Goal: Task Accomplishment & Management: Manage account settings

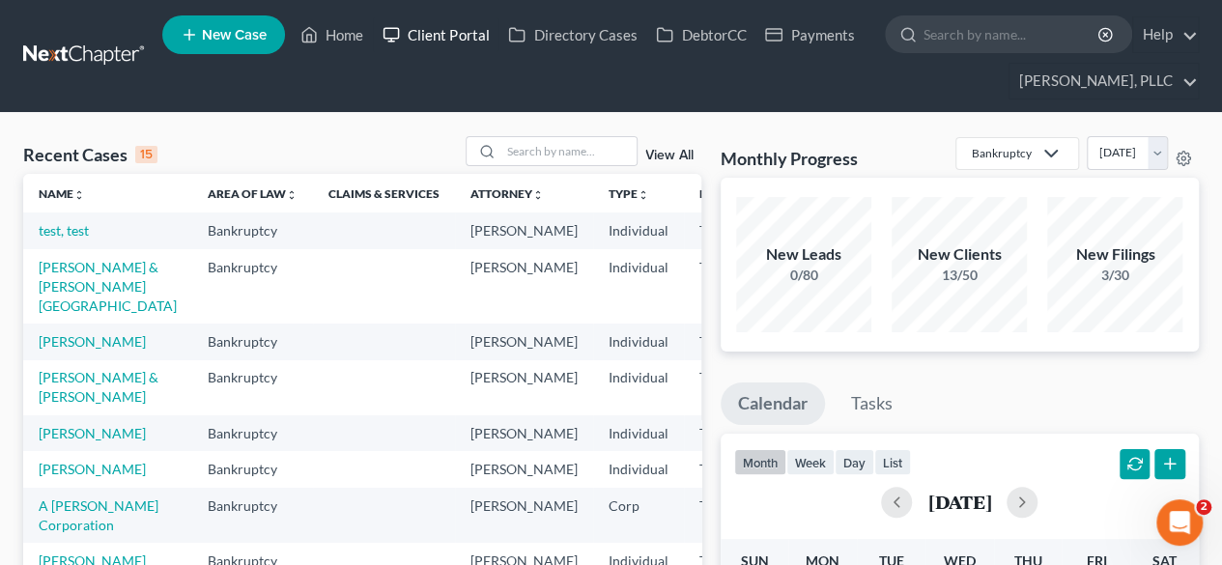
click at [442, 36] on link "Client Portal" at bounding box center [436, 34] width 126 height 35
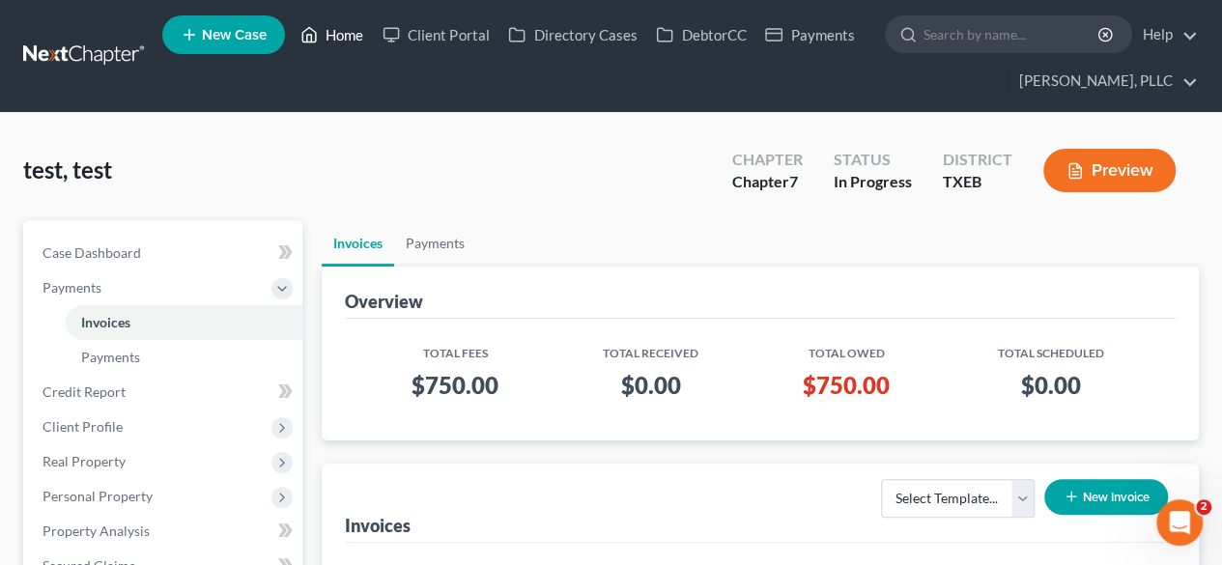
click at [332, 38] on link "Home" at bounding box center [332, 34] width 82 height 35
click at [225, 29] on span "New Case" at bounding box center [234, 35] width 65 height 14
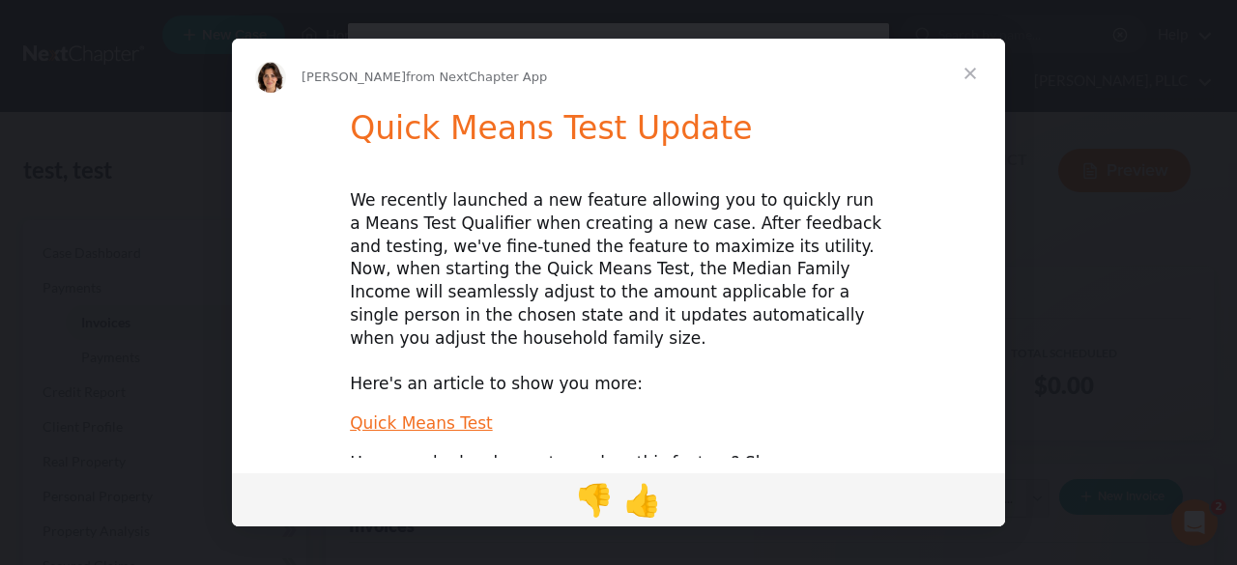
scroll to position [31, 0]
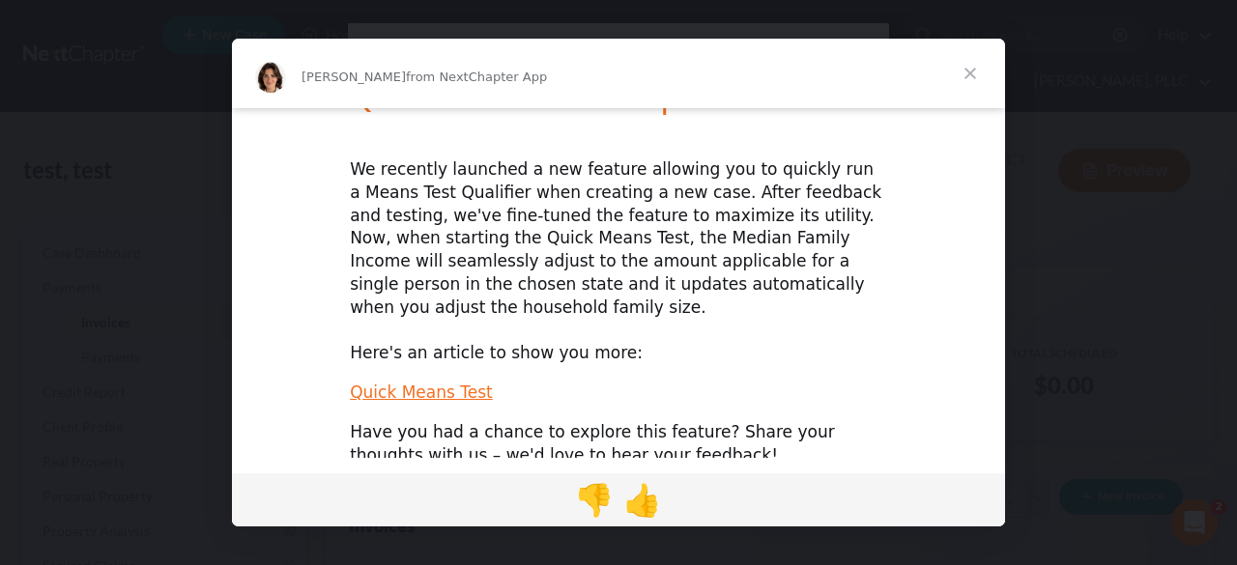
click at [962, 69] on span "Close" at bounding box center [970, 74] width 70 height 70
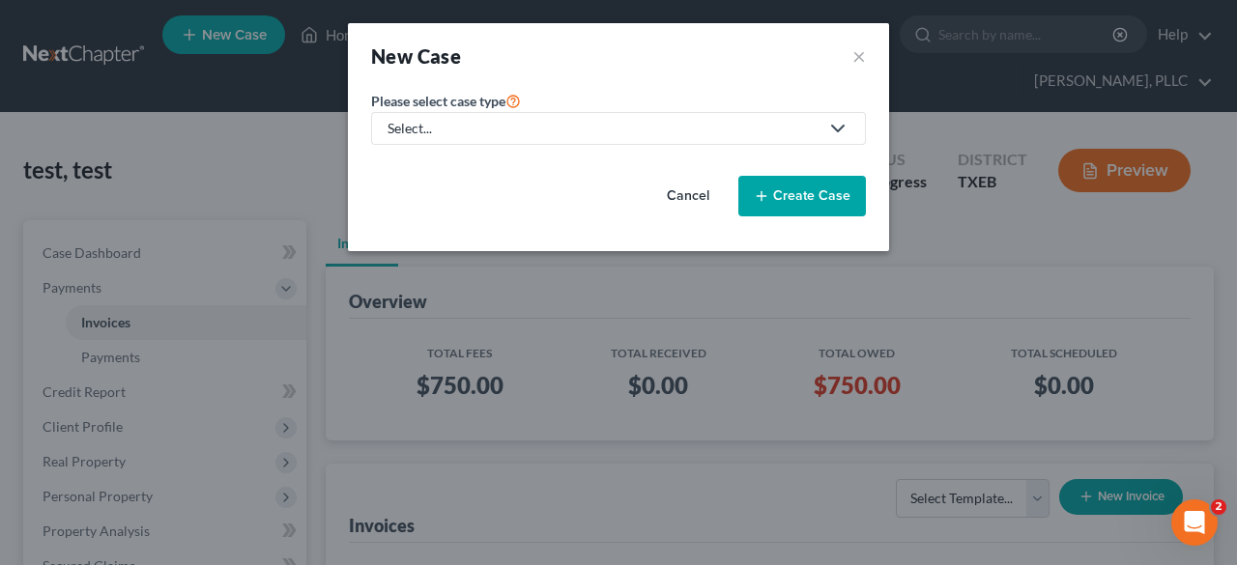
click at [590, 117] on link "Select..." at bounding box center [618, 128] width 495 height 33
click at [450, 161] on div "Bankruptcy" at bounding box center [467, 166] width 157 height 19
select select "78"
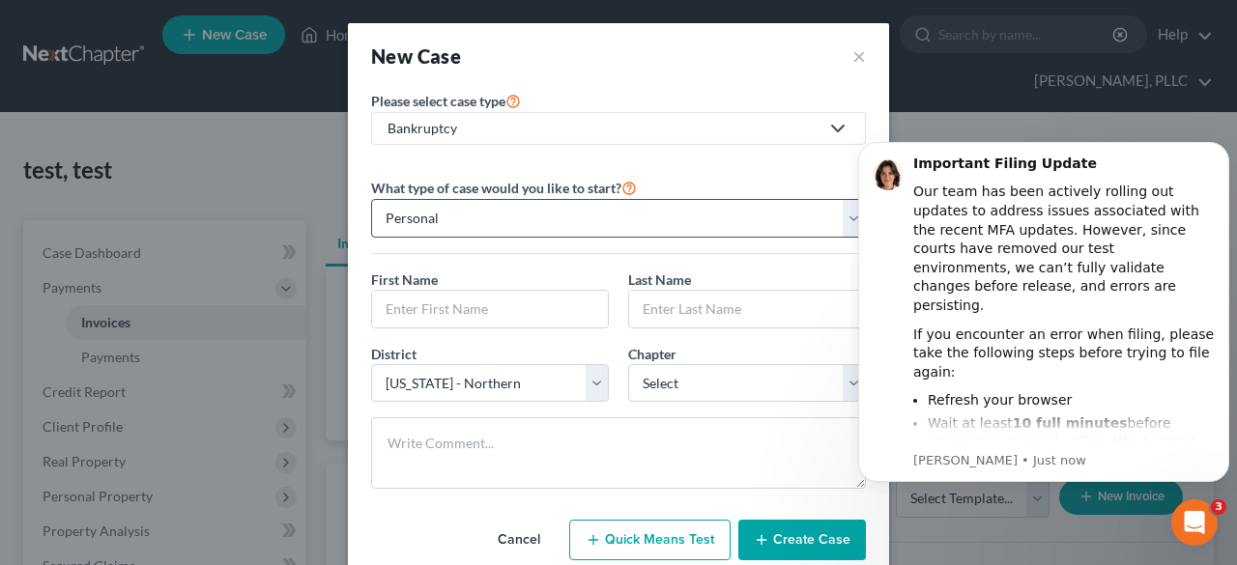
scroll to position [0, 0]
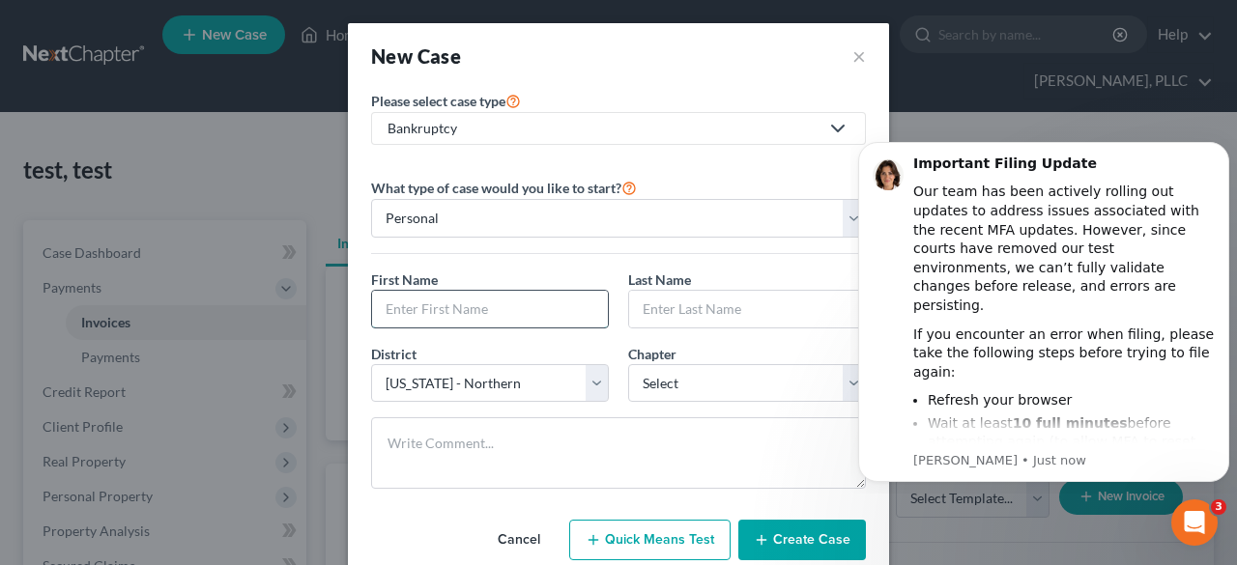
click at [443, 316] on input "text" at bounding box center [490, 309] width 236 height 37
type input "p"
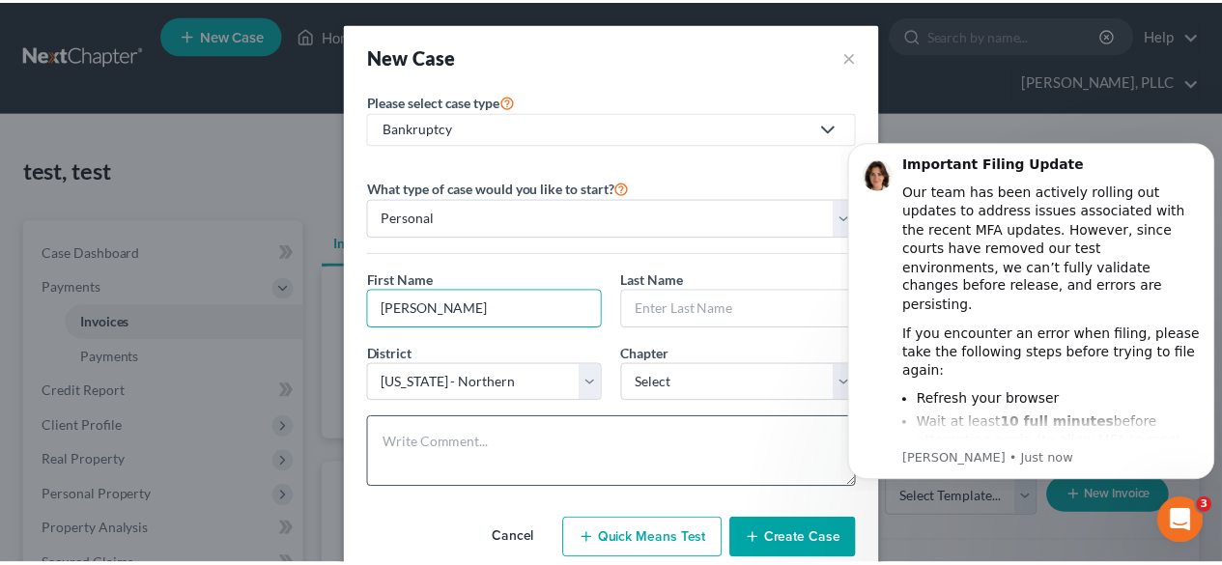
scroll to position [48, 0]
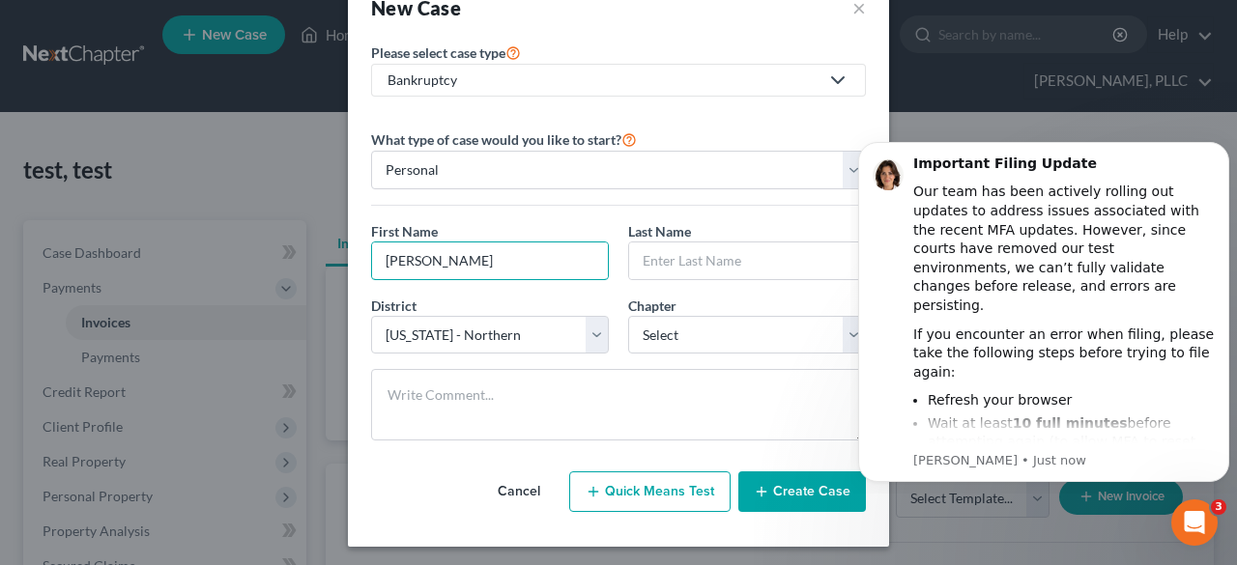
type input "Paul"
click at [667, 247] on input "text" at bounding box center [747, 261] width 236 height 37
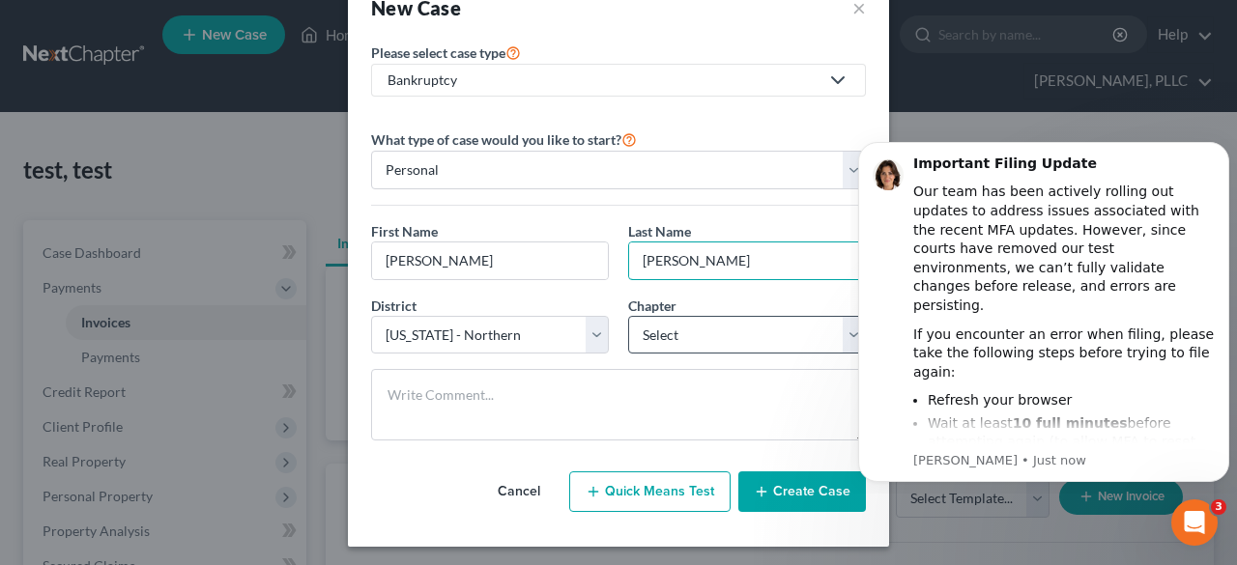
type input "Stephen"
click at [756, 339] on select "Select 7 11 12 13" at bounding box center [747, 335] width 238 height 39
select select "0"
click at [628, 316] on select "Select 7 11 12 13" at bounding box center [747, 335] width 238 height 39
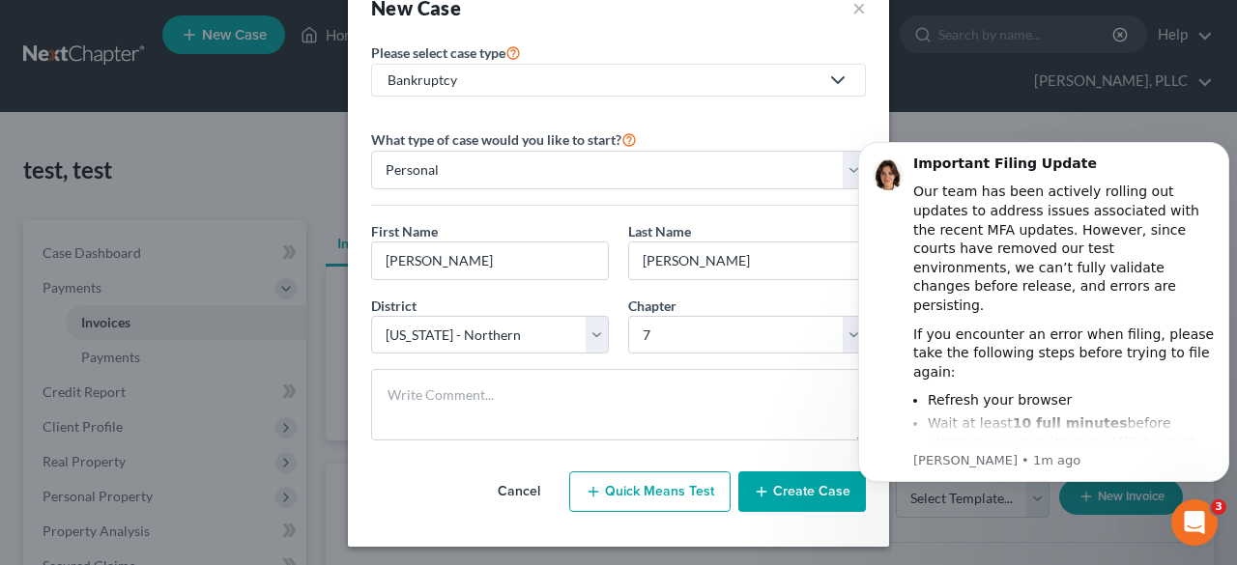
click at [792, 489] on button "Create Case" at bounding box center [802, 492] width 128 height 41
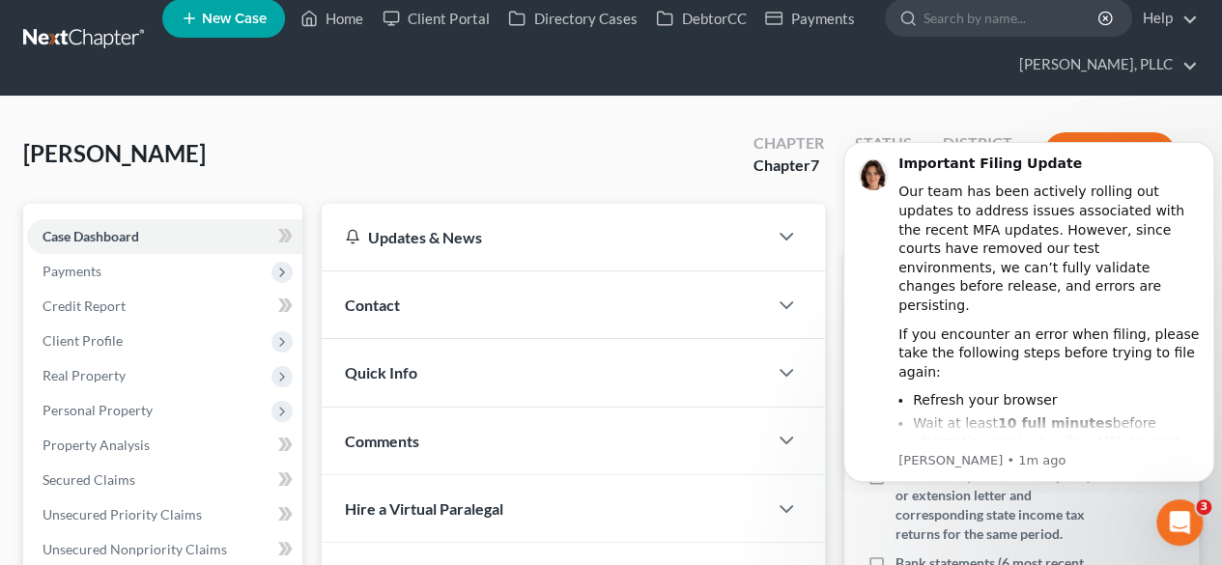
scroll to position [15, 0]
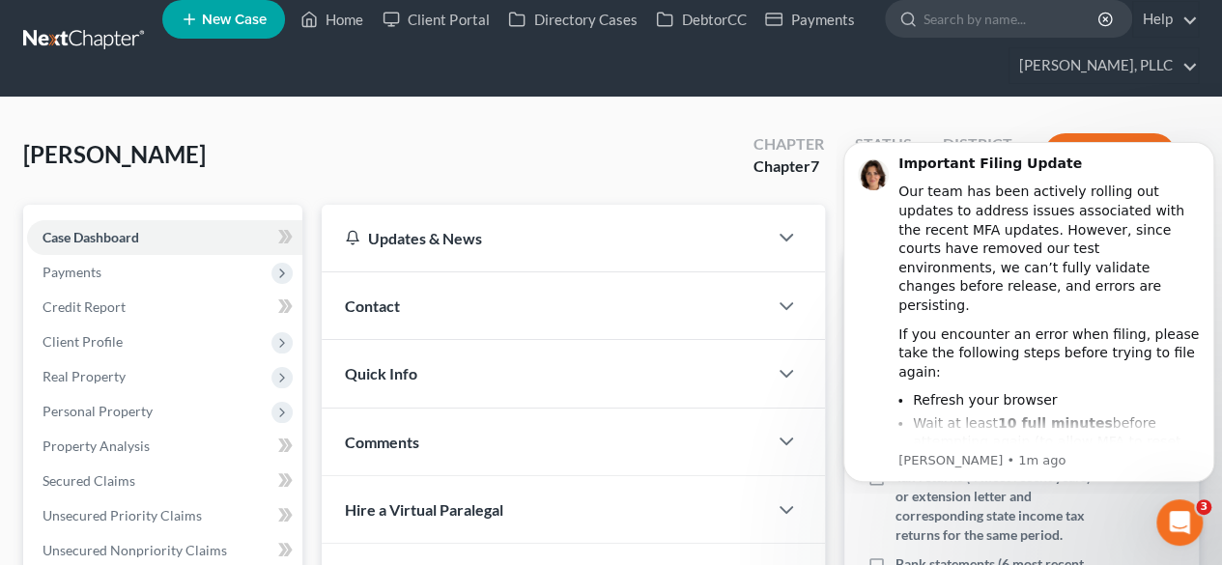
click at [425, 312] on div "Contact" at bounding box center [544, 305] width 445 height 67
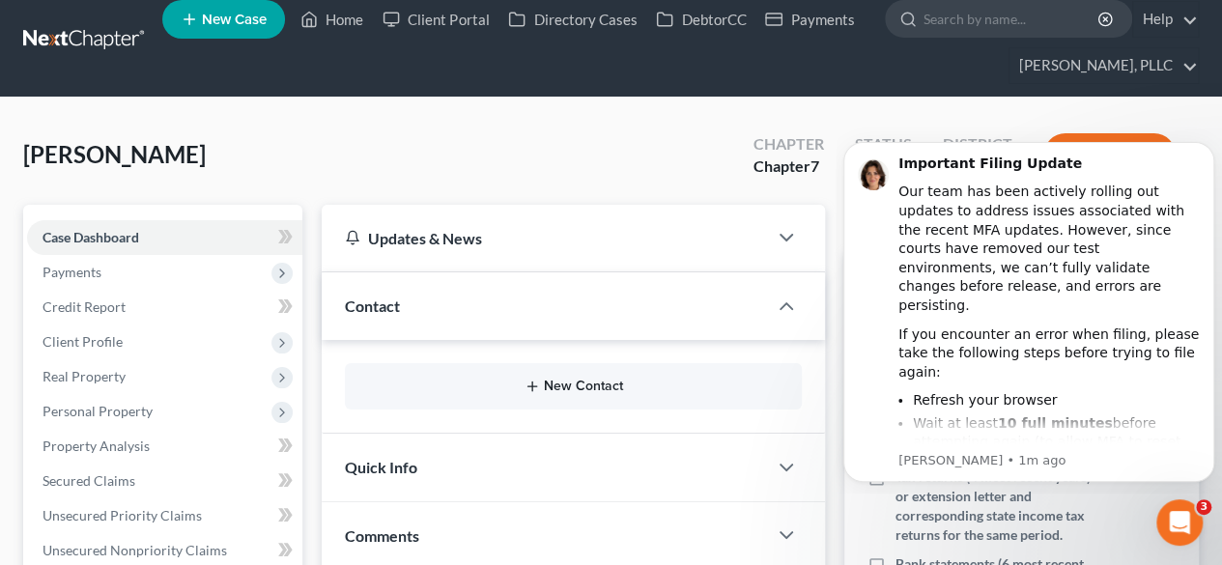
click at [531, 382] on icon "button" at bounding box center [532, 386] width 15 height 15
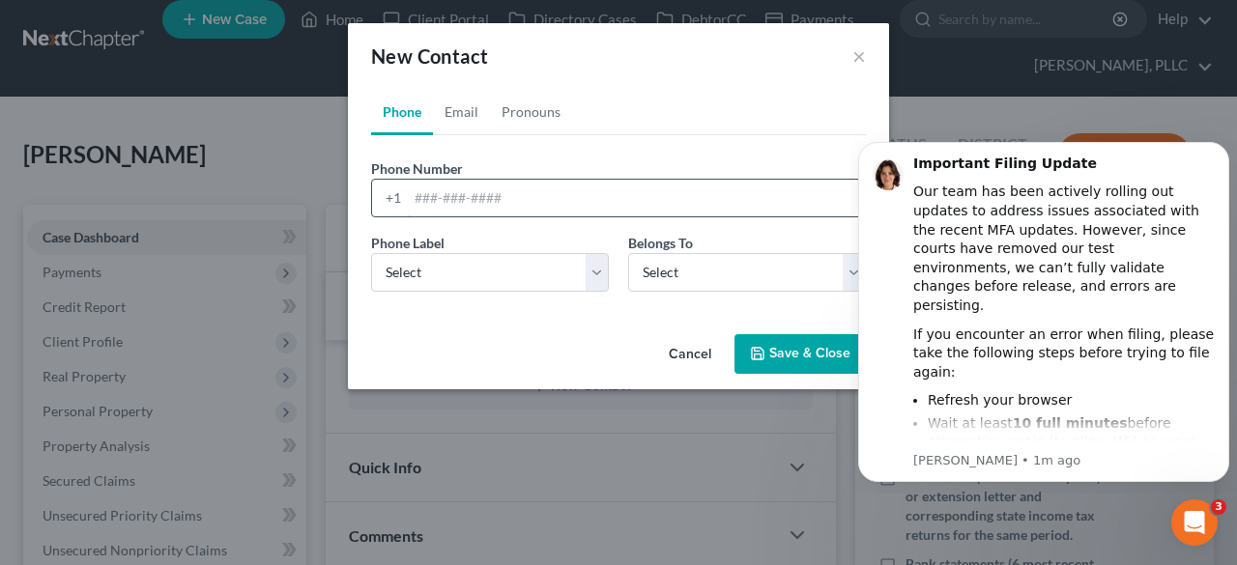
click at [451, 191] on input "tel" at bounding box center [636, 198] width 457 height 37
type input "2149609729"
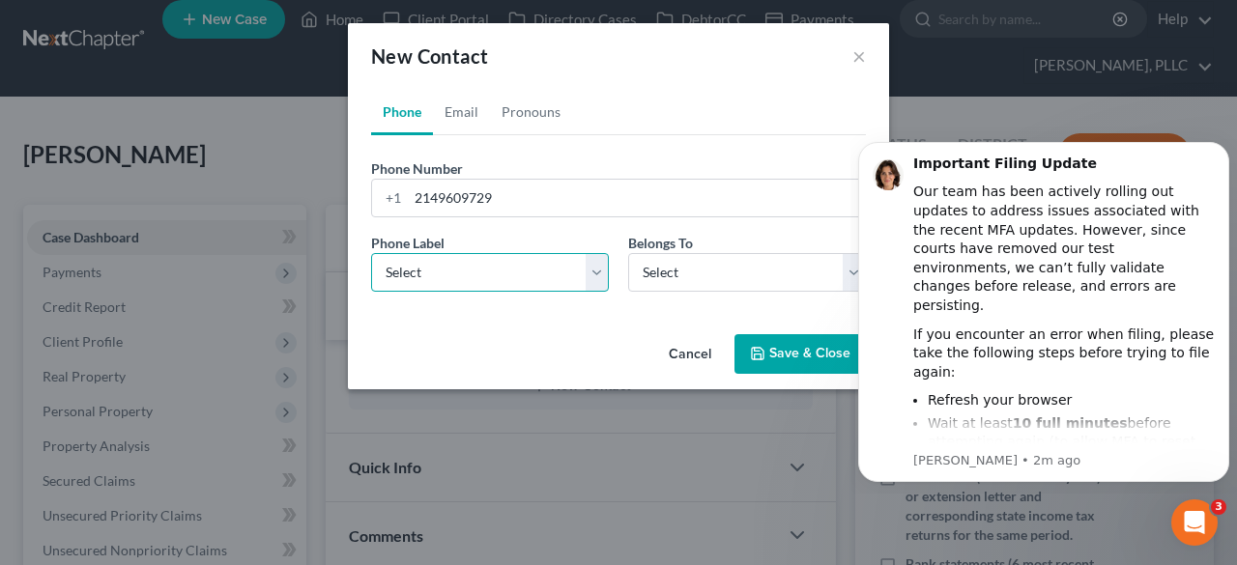
click at [450, 267] on select "Select Mobile Home Work Other" at bounding box center [490, 272] width 238 height 39
select select "0"
click at [371, 253] on select "Select Mobile Home Work Other" at bounding box center [490, 272] width 238 height 39
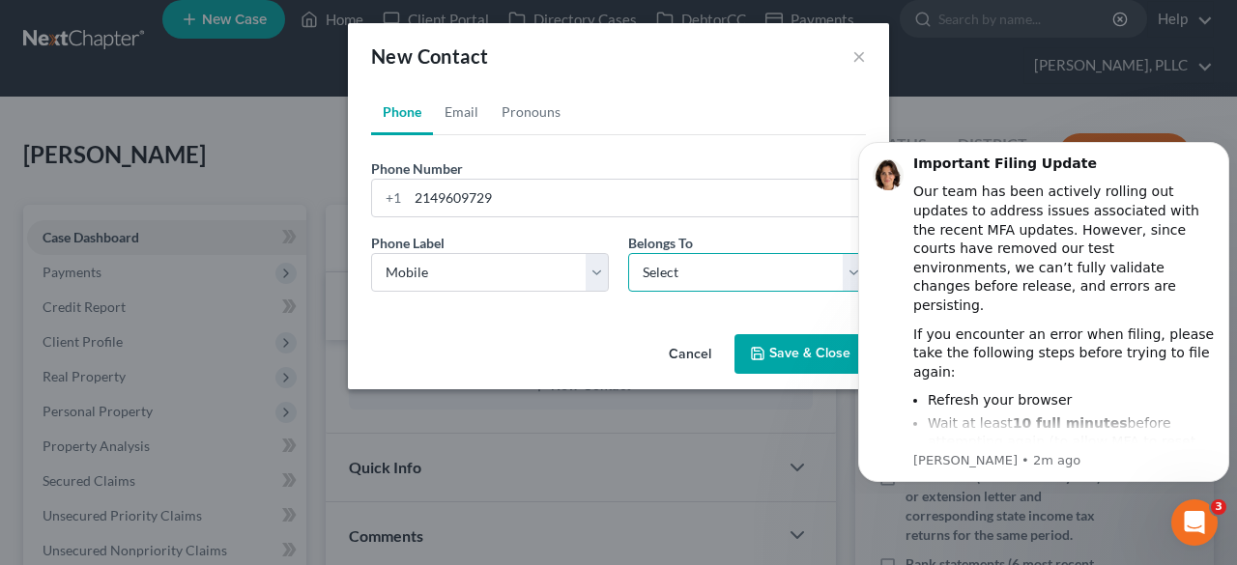
click at [760, 264] on select "Select Client Other" at bounding box center [747, 272] width 238 height 39
select select "0"
click at [628, 253] on select "Select Client Other" at bounding box center [747, 272] width 238 height 39
click at [803, 348] on button "Save & Close" at bounding box center [799, 354] width 131 height 41
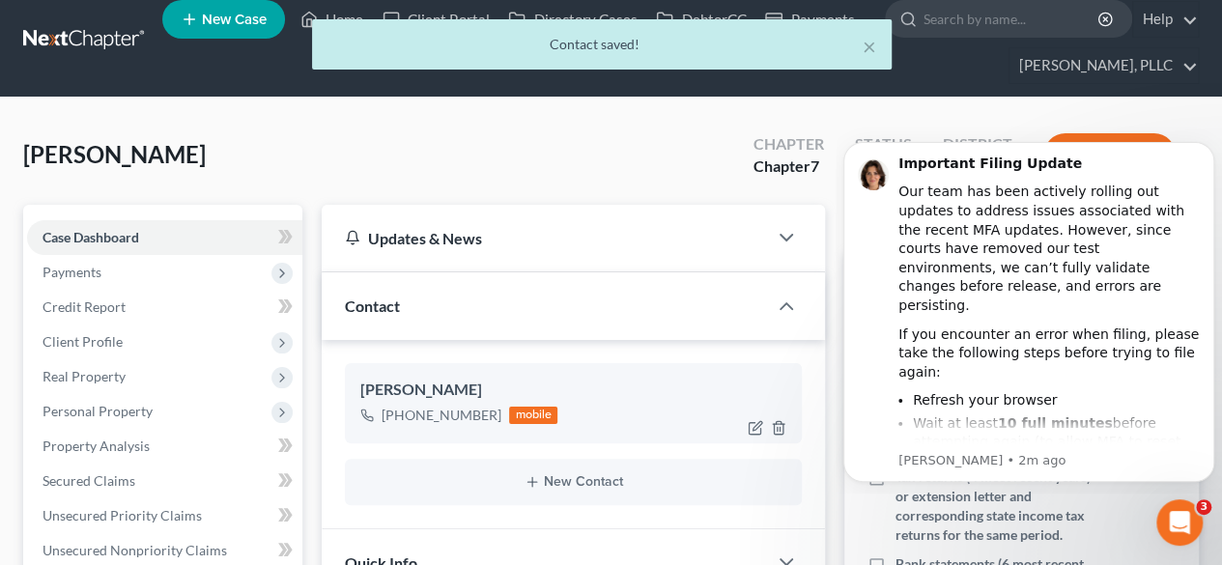
scroll to position [215, 0]
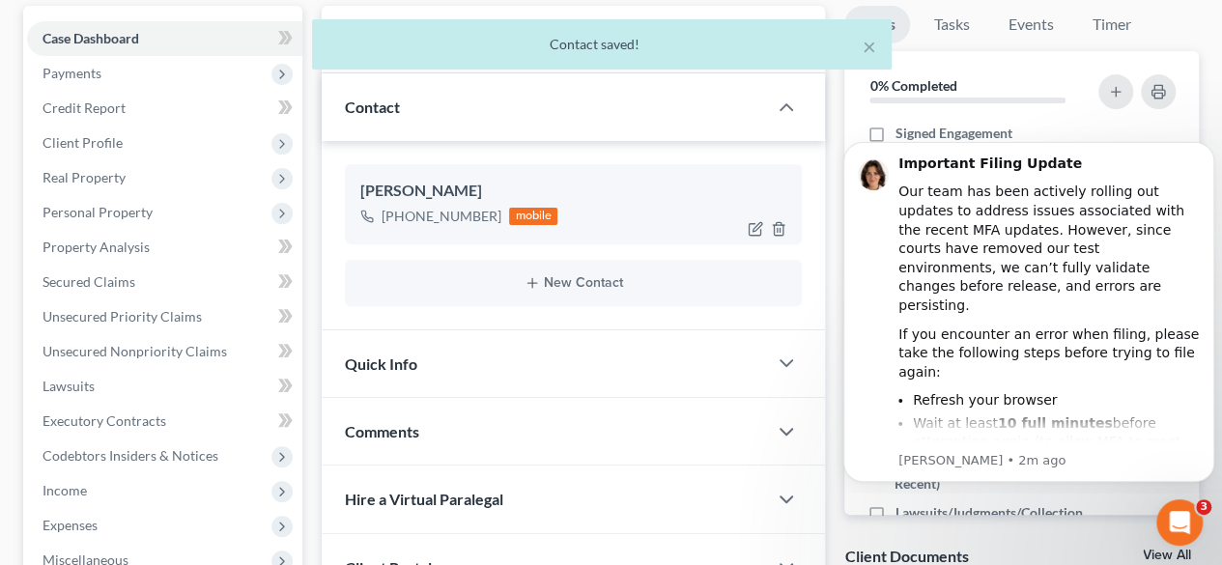
click at [520, 212] on div "mobile" at bounding box center [533, 216] width 48 height 17
click at [754, 225] on icon "button" at bounding box center [755, 228] width 15 height 15
select select "0"
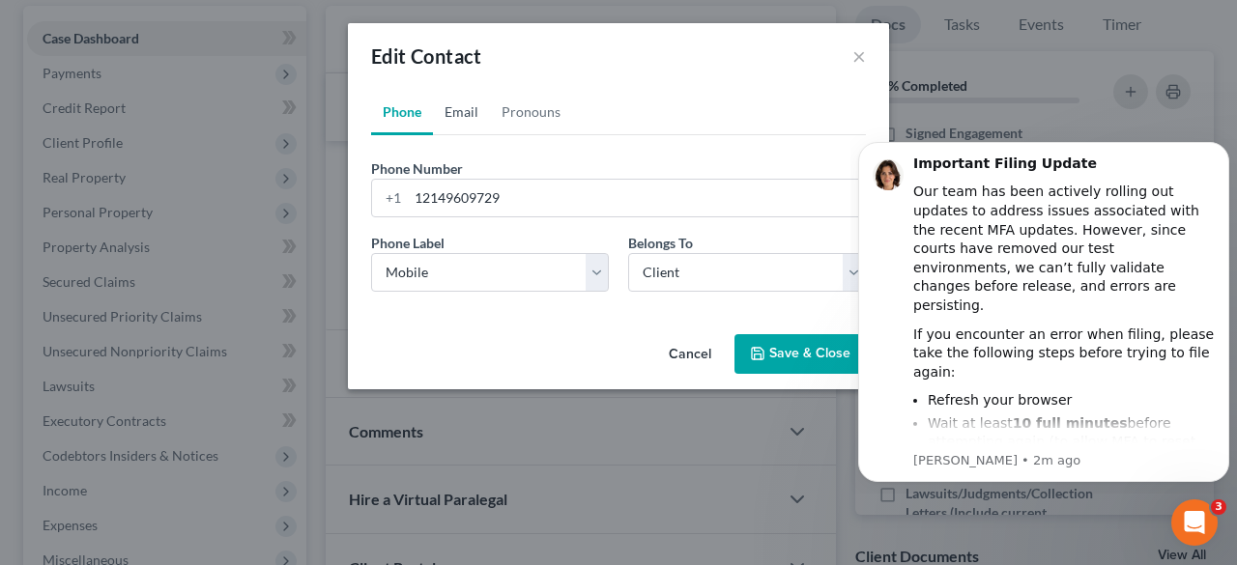
click at [461, 119] on link "Email" at bounding box center [461, 112] width 57 height 46
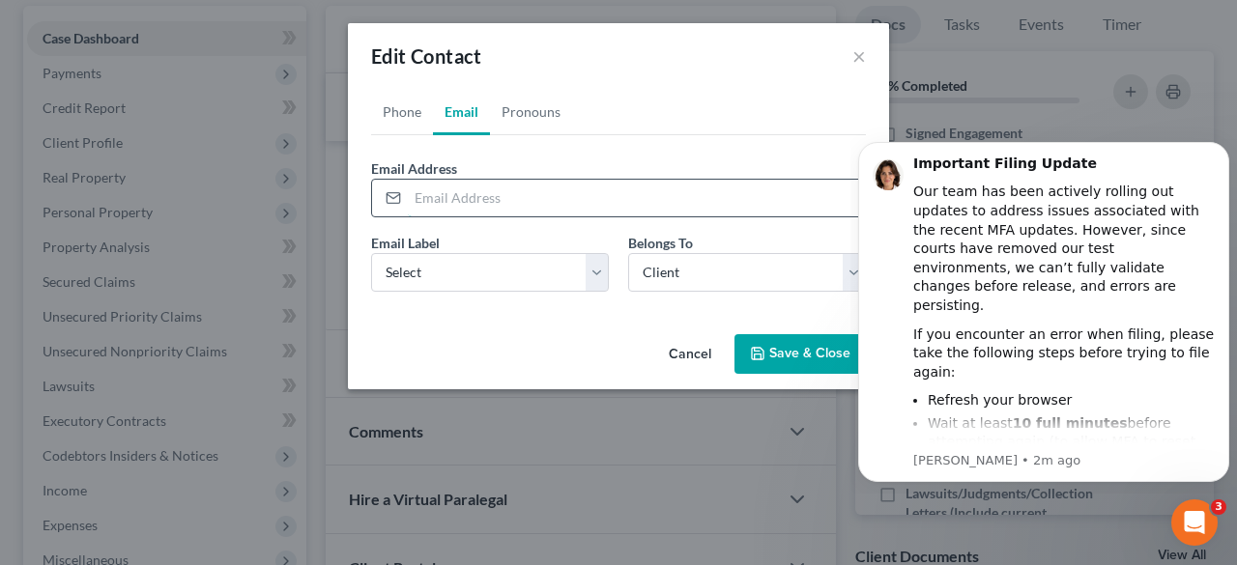
click at [457, 200] on input "email" at bounding box center [636, 198] width 457 height 37
type input "paulstephen1967@yahoo.com"
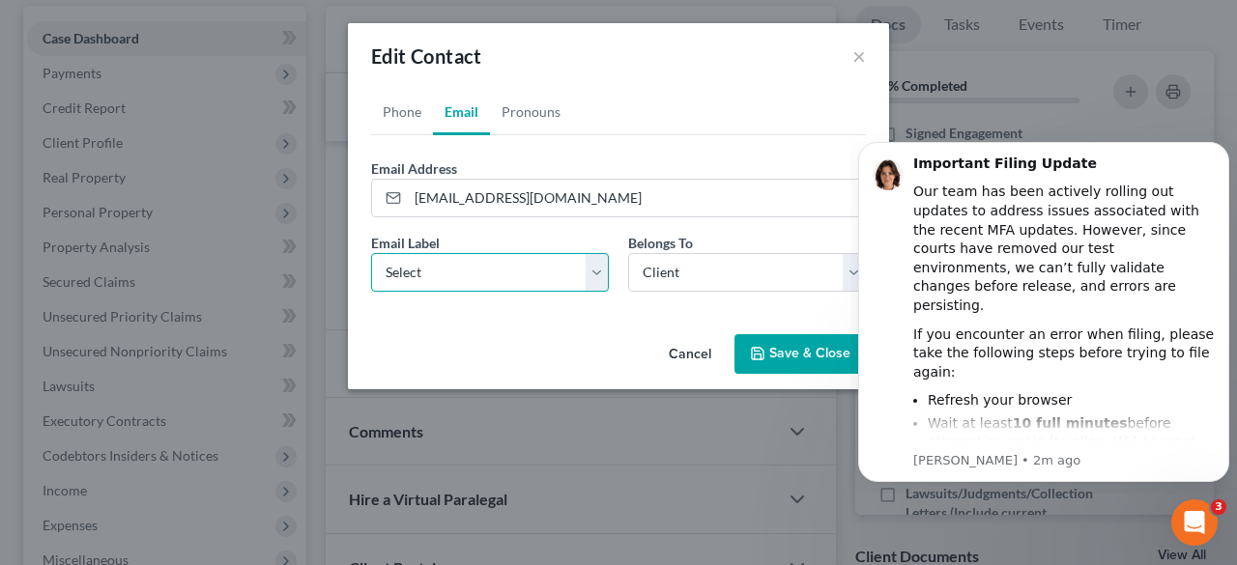
click at [500, 272] on select "Select Home Work Other" at bounding box center [490, 272] width 238 height 39
click at [644, 324] on div "Phone Email Pronouns Phone Number * +1 12149609729 Ext. Phone Label * Select Mo…" at bounding box center [618, 208] width 541 height 238
click at [796, 350] on button "Save & Close" at bounding box center [799, 354] width 131 height 41
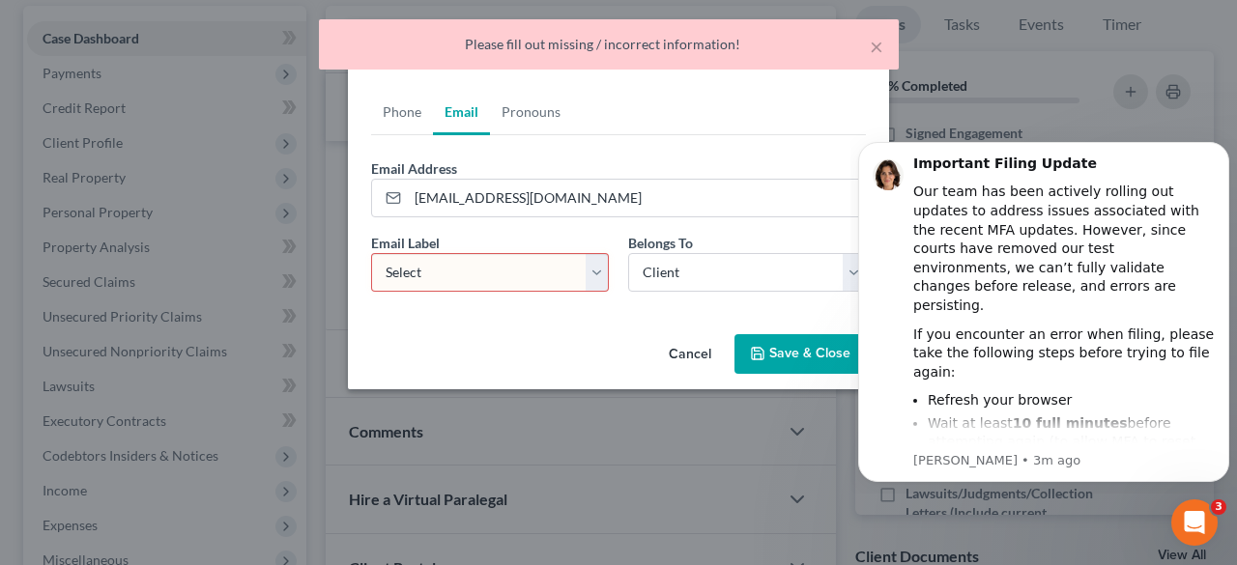
click at [477, 275] on select "Select Home Work Other" at bounding box center [490, 272] width 238 height 39
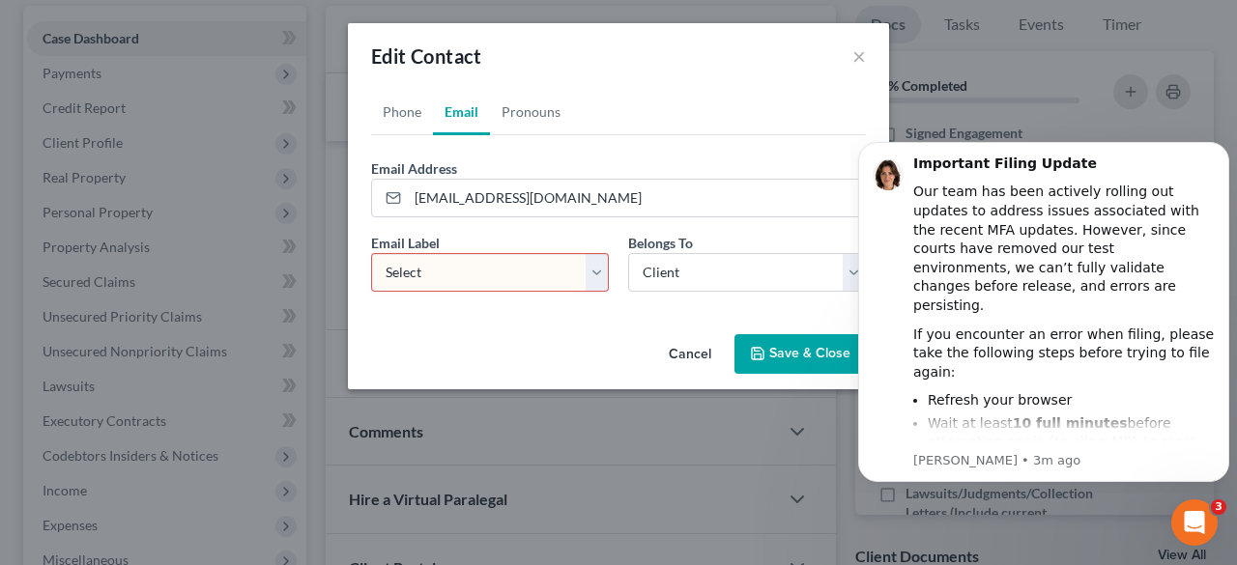
select select "0"
click at [371, 253] on select "Select Home Work Other" at bounding box center [490, 272] width 238 height 39
click at [802, 347] on button "Save & Close" at bounding box center [799, 354] width 131 height 41
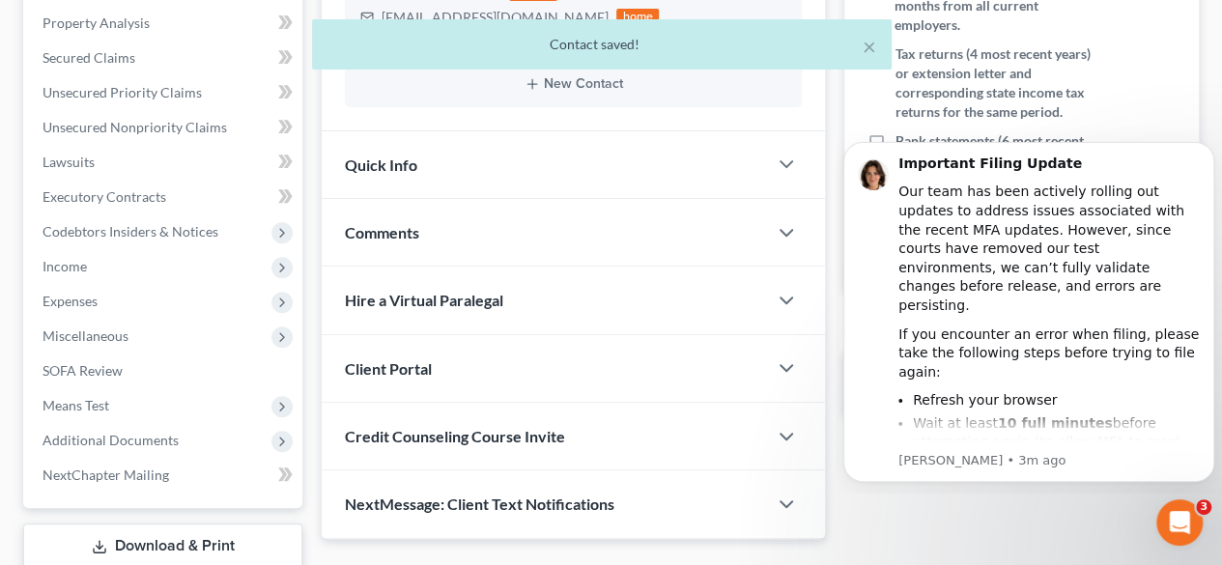
scroll to position [440, 0]
click at [493, 165] on div "Quick Info" at bounding box center [544, 163] width 445 height 67
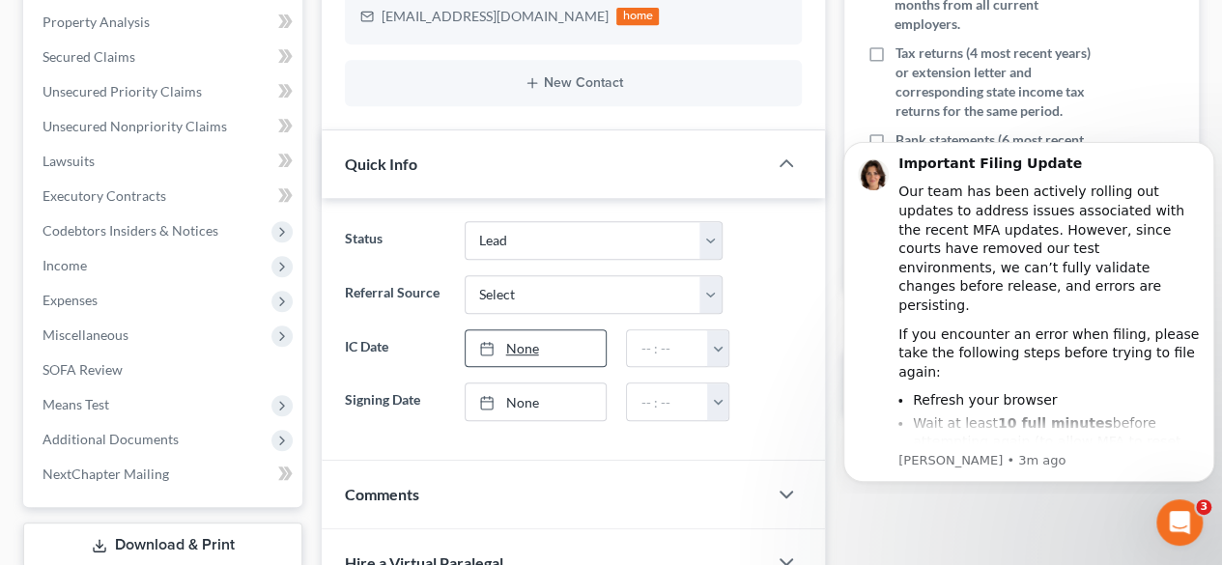
scroll to position [439, 0]
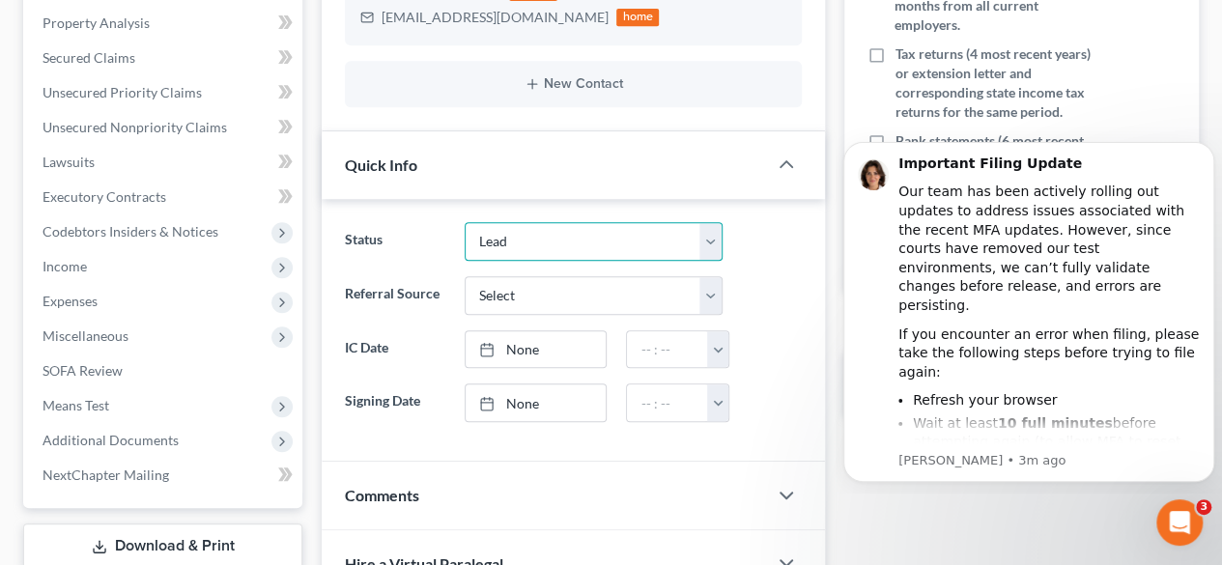
click at [569, 254] on select "Appellate Phase Case Closed Dead File Demand Letter Phase Discharged Discharge …" at bounding box center [594, 241] width 259 height 39
click at [465, 222] on select "Appellate Phase Case Closed Dead File Demand Letter Phase Discharged Discharge …" at bounding box center [594, 241] width 259 height 39
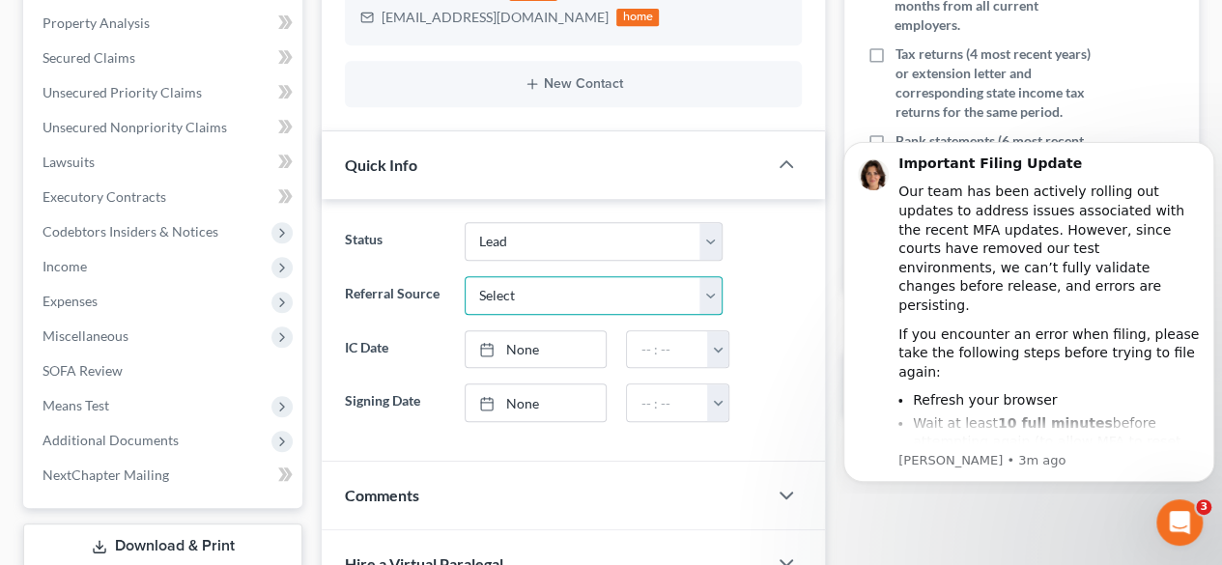
click at [535, 300] on select "Select Word Of Mouth Previous Clients Direct Mail Website Google Search Modern …" at bounding box center [594, 295] width 259 height 39
select select "4"
click at [465, 276] on select "Select Word Of Mouth Previous Clients Direct Mail Website Google Search Modern …" at bounding box center [594, 295] width 259 height 39
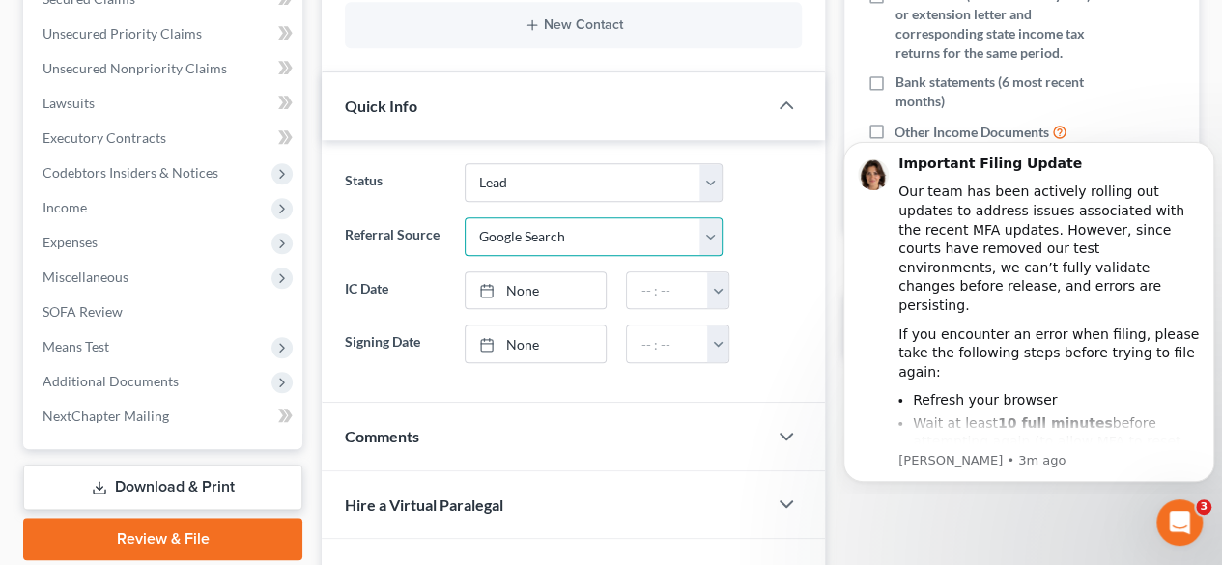
scroll to position [499, 0]
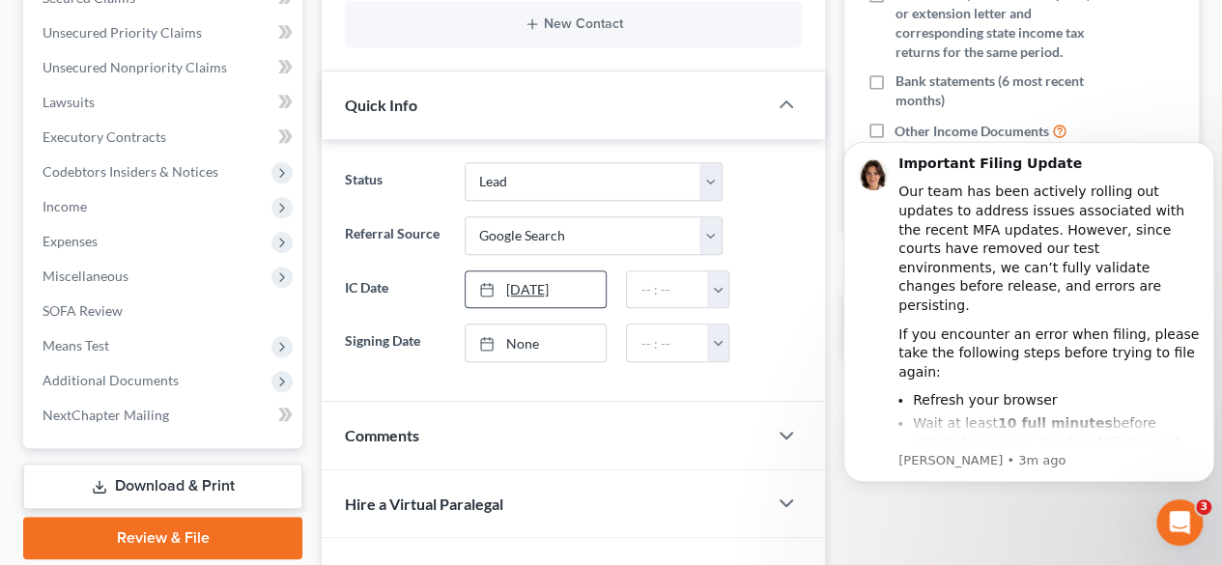
click at [520, 289] on link "10/3/2025" at bounding box center [536, 290] width 141 height 37
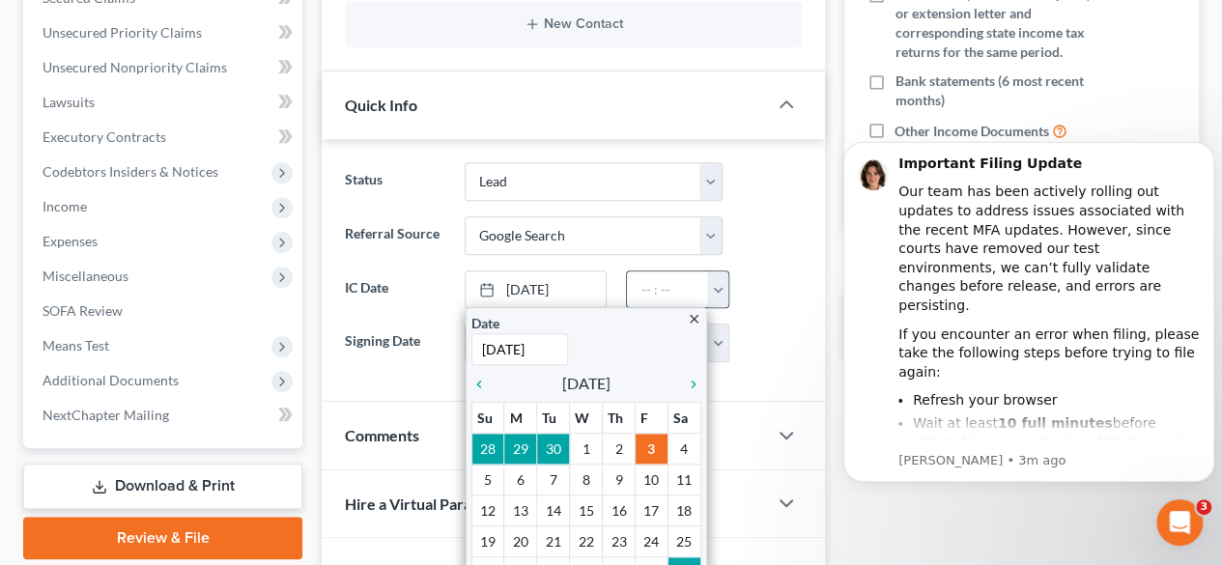
click at [669, 278] on input "text" at bounding box center [667, 290] width 81 height 37
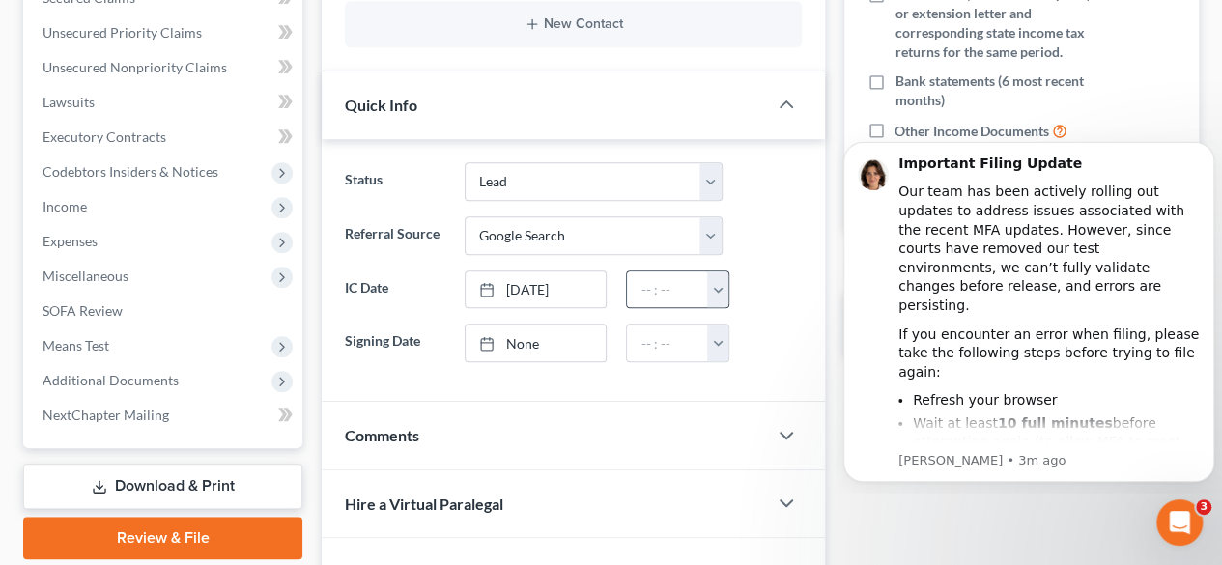
click at [719, 287] on button "button" at bounding box center [717, 290] width 21 height 37
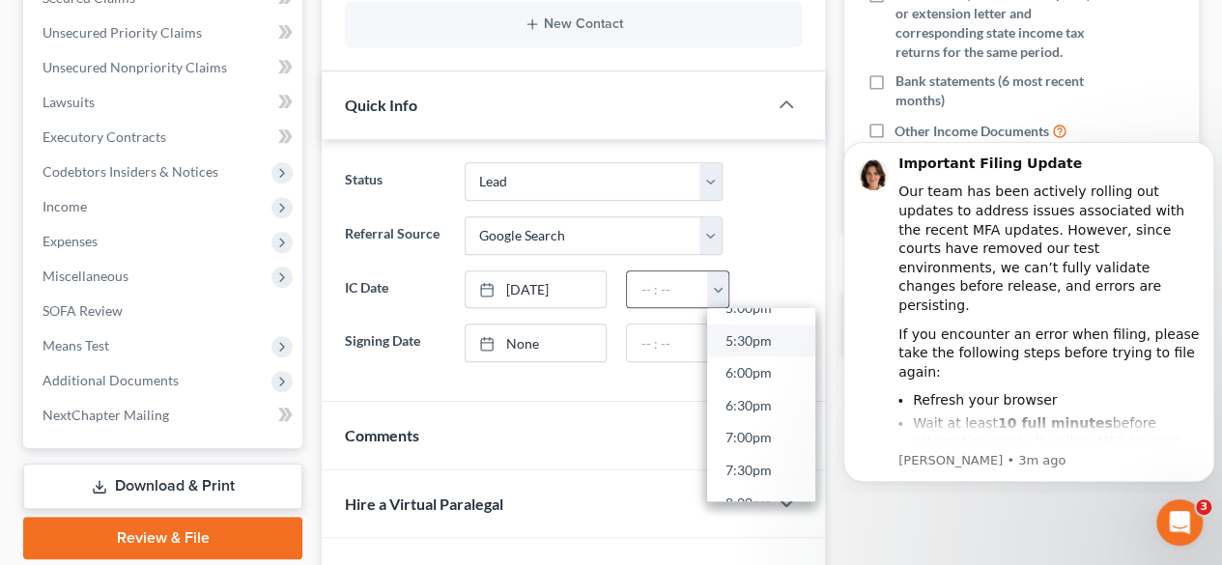
scroll to position [1085, 0]
click at [748, 340] on link "5:00pm" at bounding box center [761, 350] width 108 height 33
type input "5:00pm"
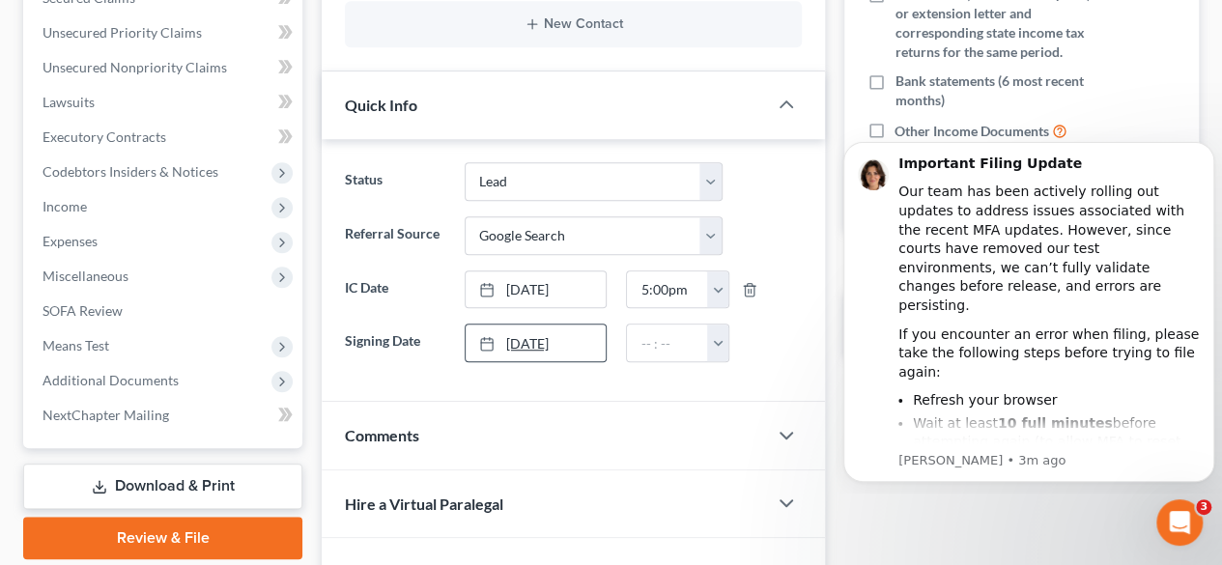
click at [535, 339] on link "10/3/2025" at bounding box center [536, 343] width 141 height 37
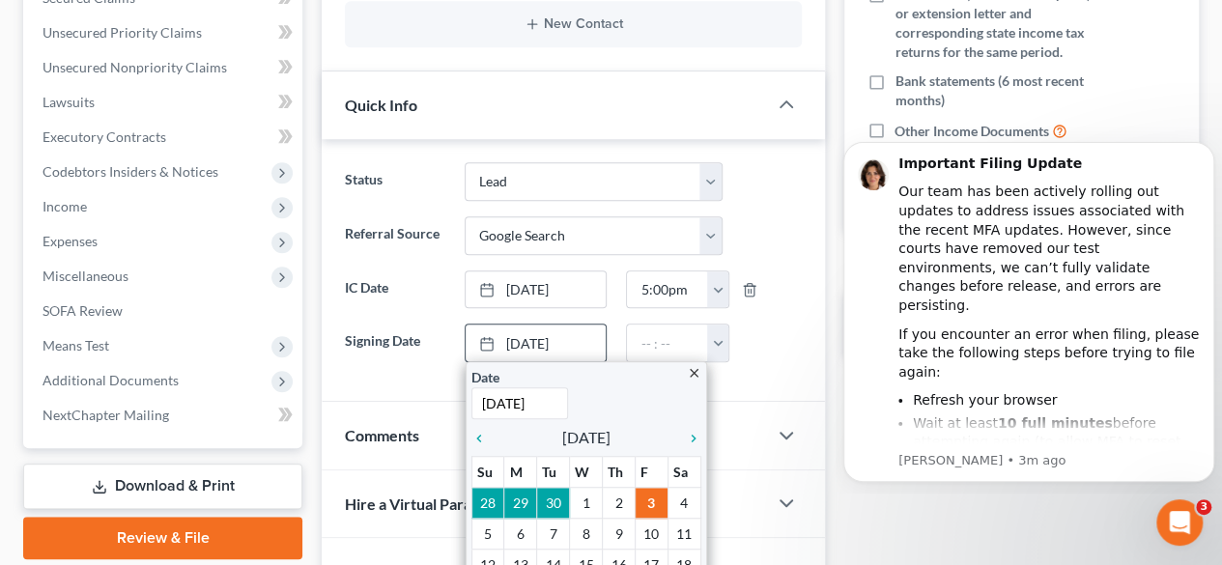
click at [692, 372] on icon "close" at bounding box center [694, 373] width 14 height 14
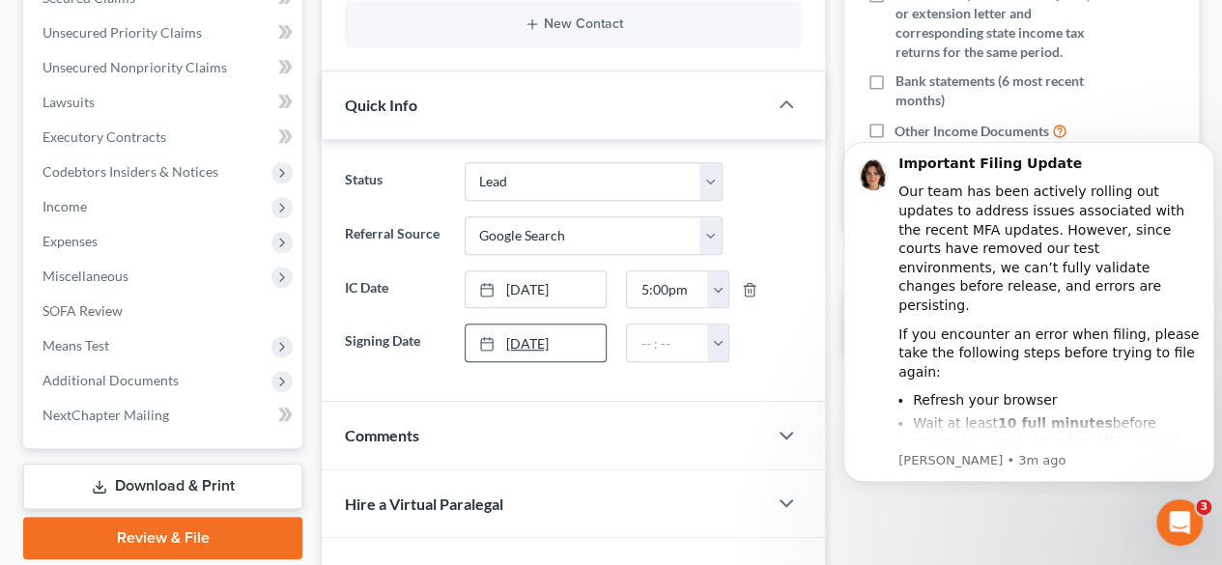
click at [560, 340] on link "10/3/2025" at bounding box center [536, 343] width 141 height 37
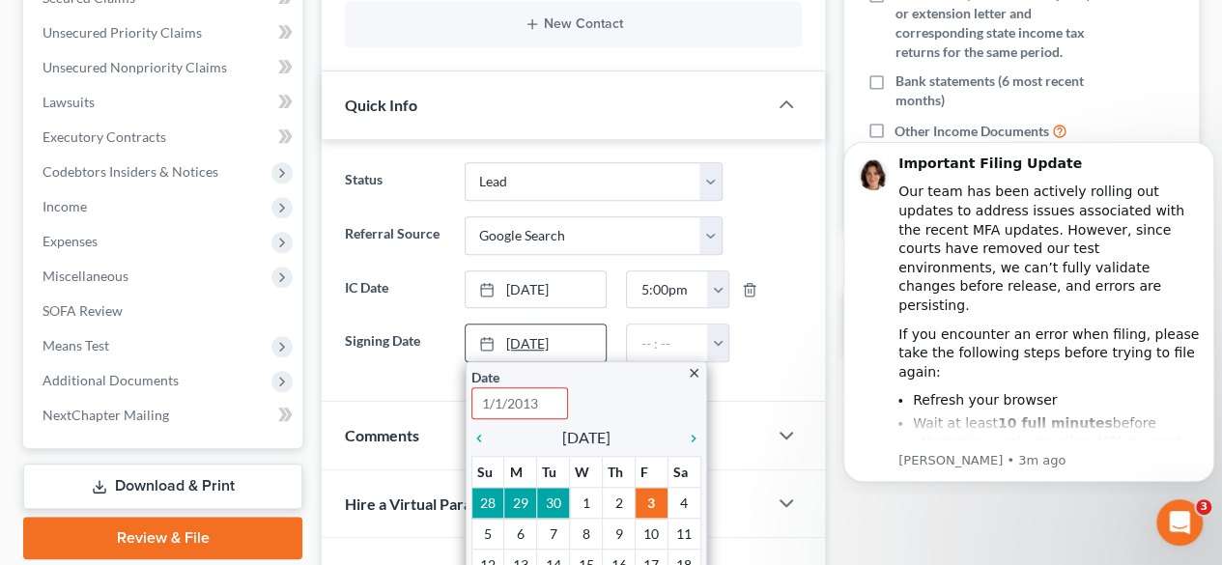
click at [492, 343] on rect at bounding box center [487, 344] width 12 height 12
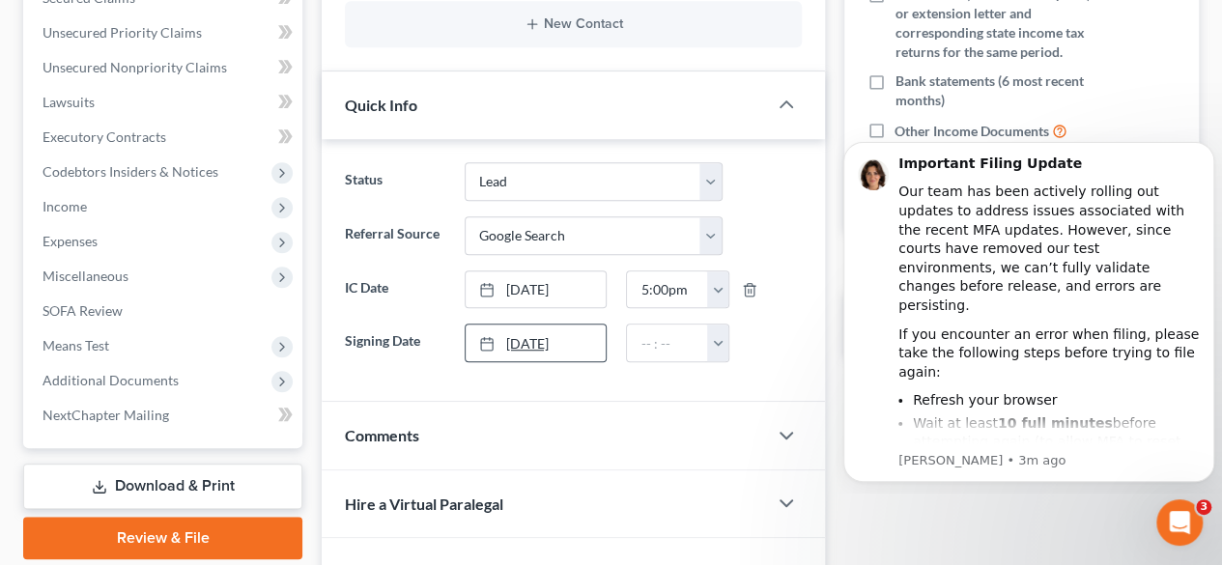
drag, startPoint x: 564, startPoint y: 343, endPoint x: 498, endPoint y: 341, distance: 66.7
click at [498, 341] on link "10/3/2025" at bounding box center [536, 343] width 141 height 37
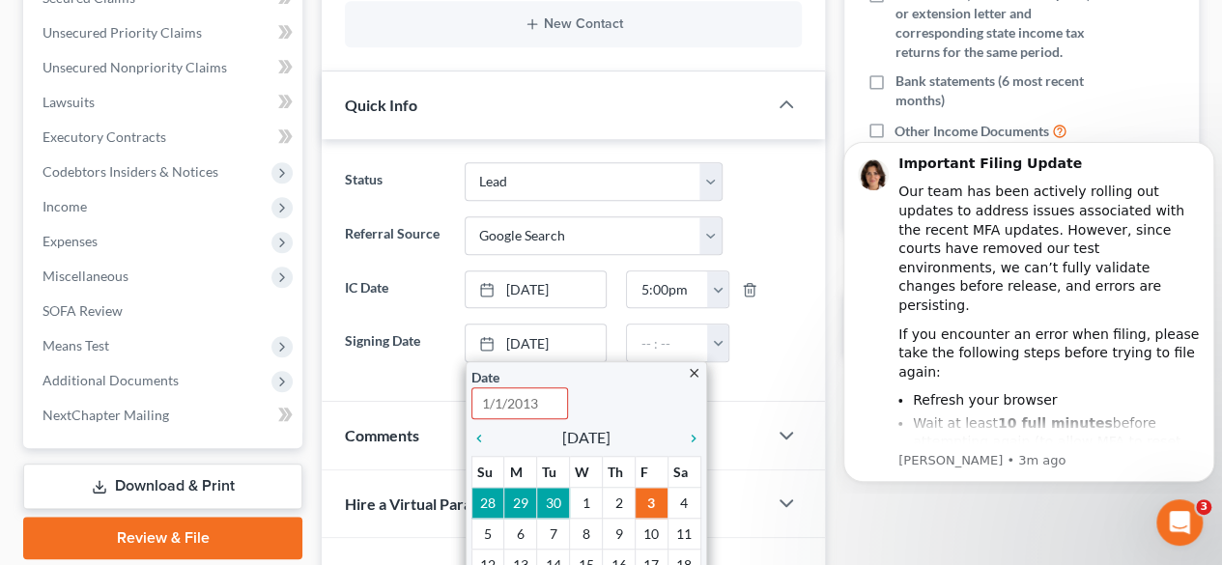
click at [435, 376] on div "Status Appellate Phase Case Closed Dead File Demand Letter Phase Discharged Dis…" at bounding box center [573, 270] width 503 height 263
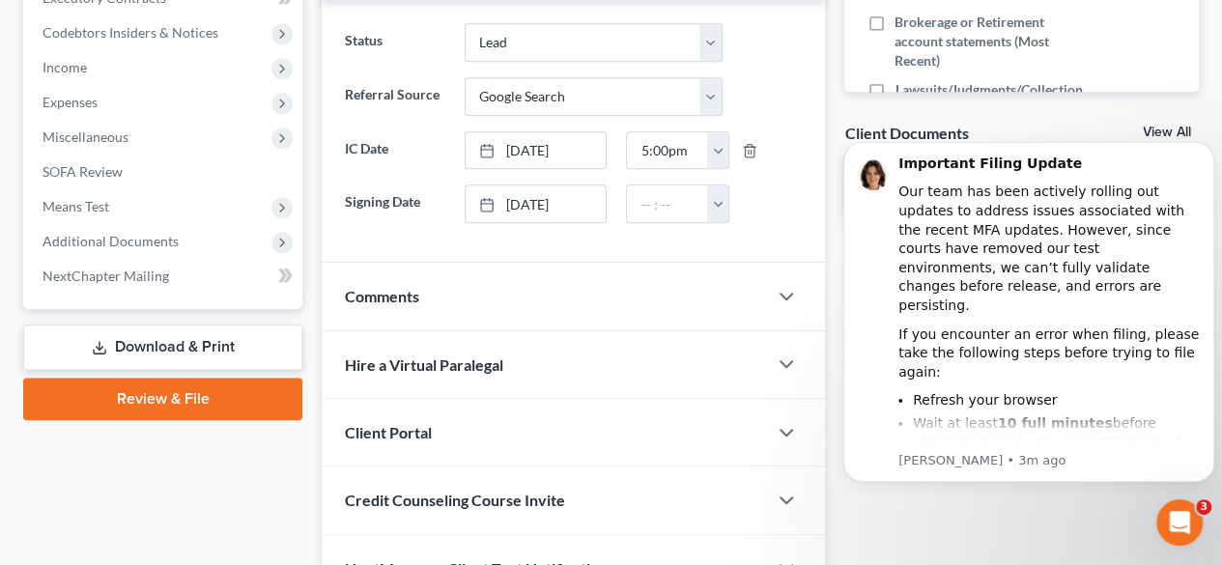
scroll to position [741, 0]
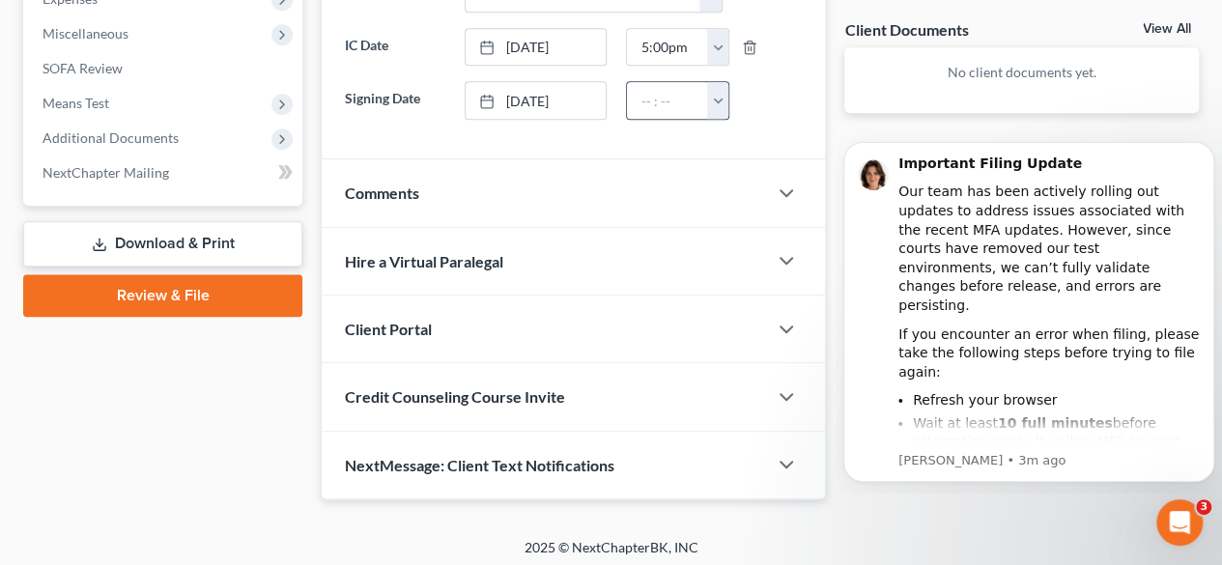
click at [719, 102] on button "button" at bounding box center [717, 100] width 21 height 37
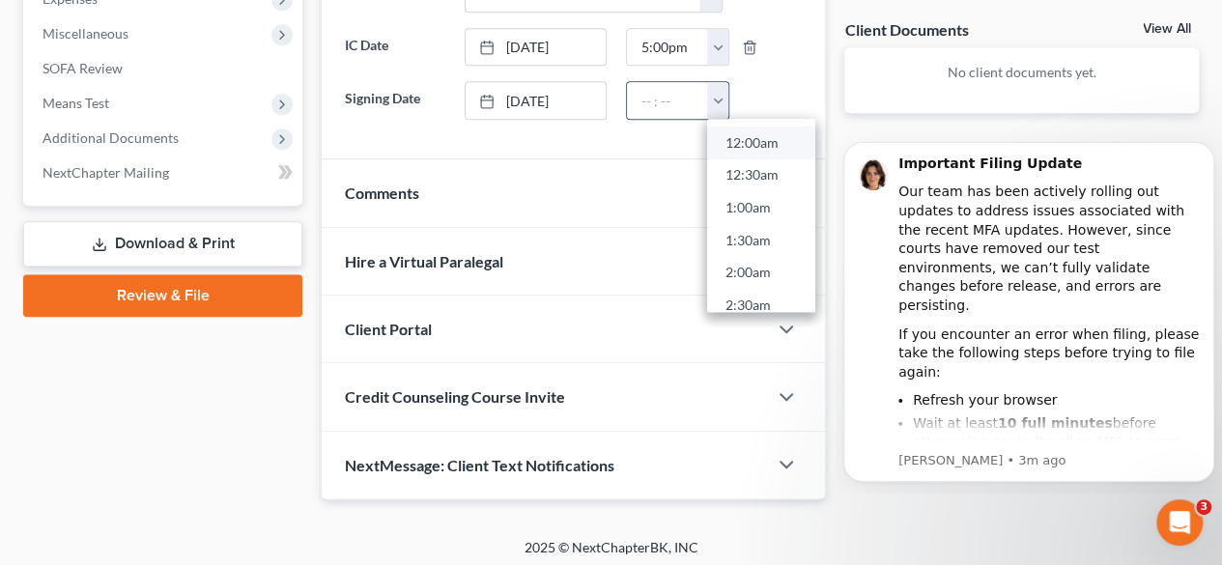
click at [740, 134] on link "12:00am" at bounding box center [761, 143] width 108 height 33
type input "12:00am"
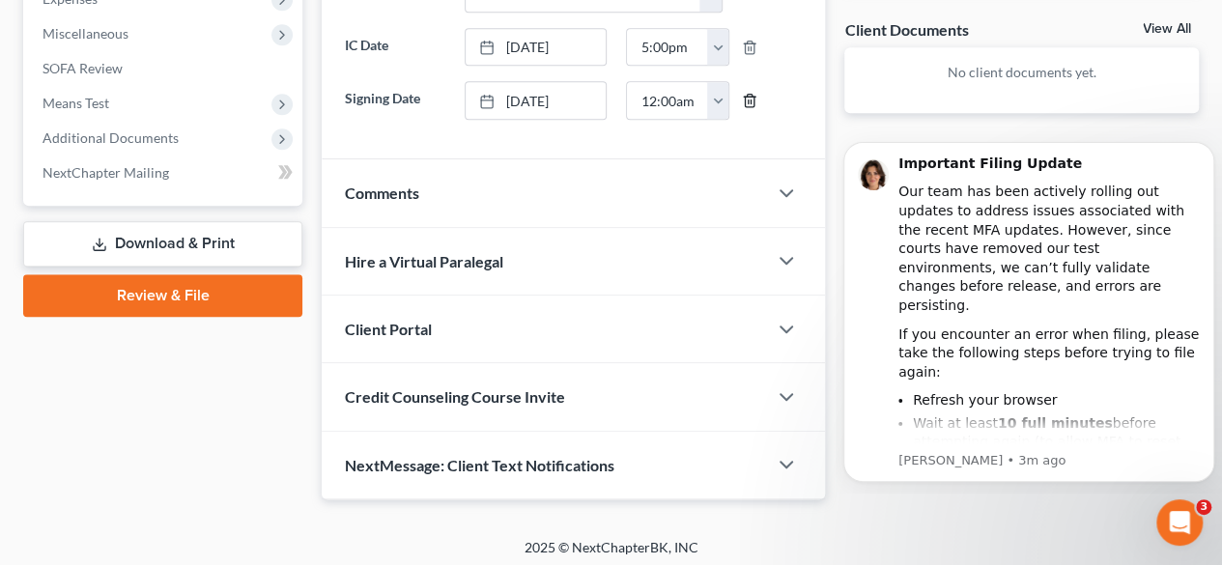
click at [752, 100] on icon "button" at bounding box center [749, 100] width 15 height 15
click at [674, 324] on div "Client Portal" at bounding box center [544, 329] width 445 height 67
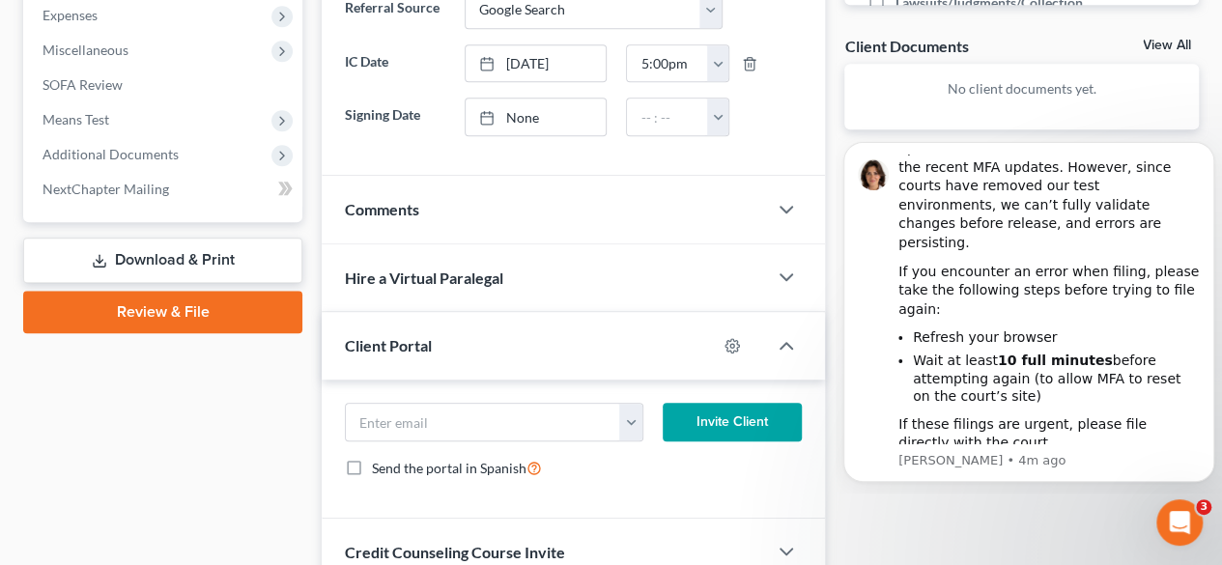
scroll to position [727, 0]
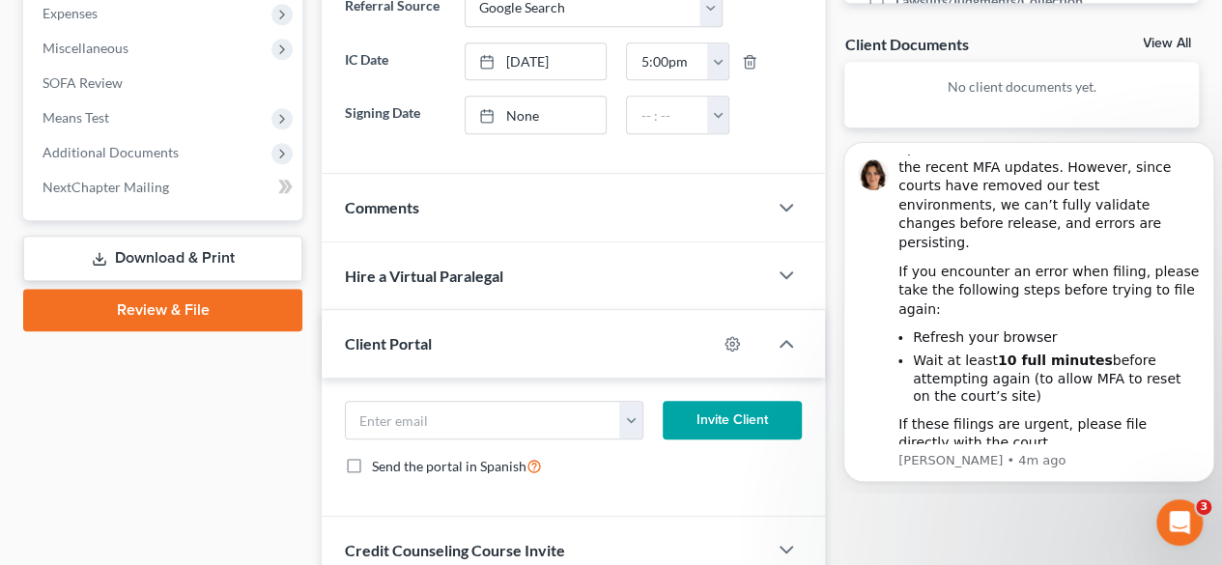
click at [478, 215] on div "Comments" at bounding box center [544, 207] width 445 height 67
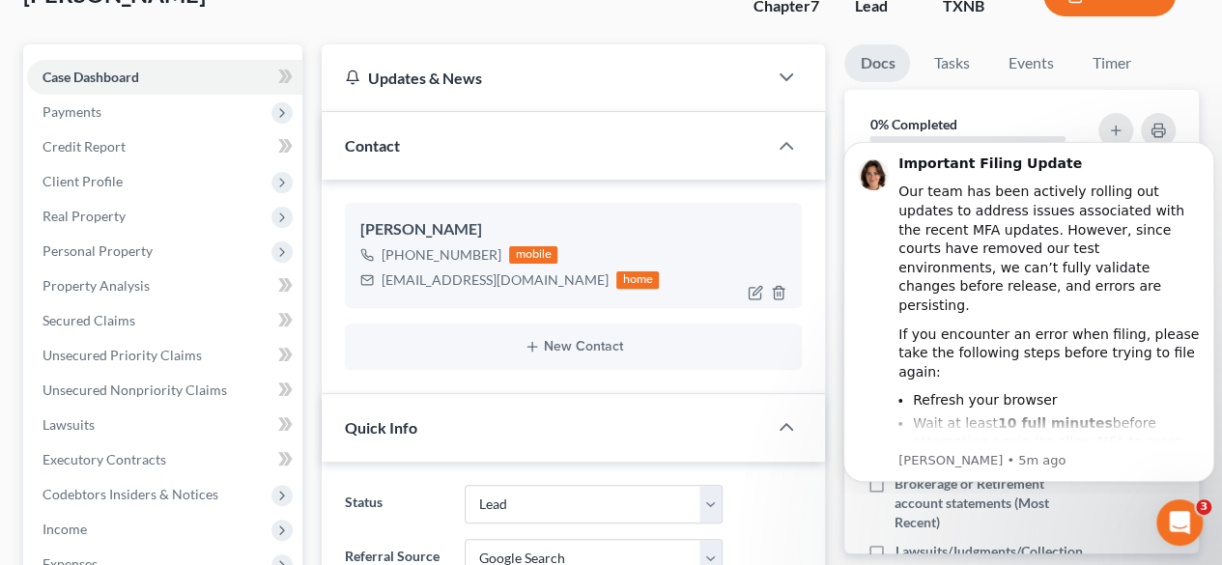
scroll to position [0, 0]
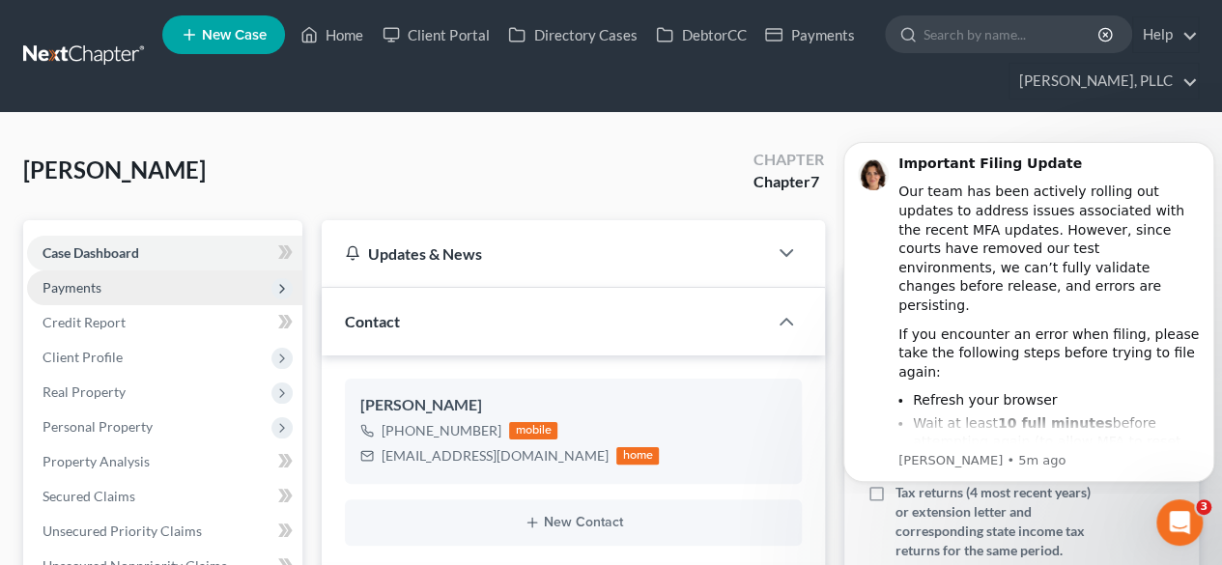
click at [187, 283] on span "Payments" at bounding box center [164, 288] width 275 height 35
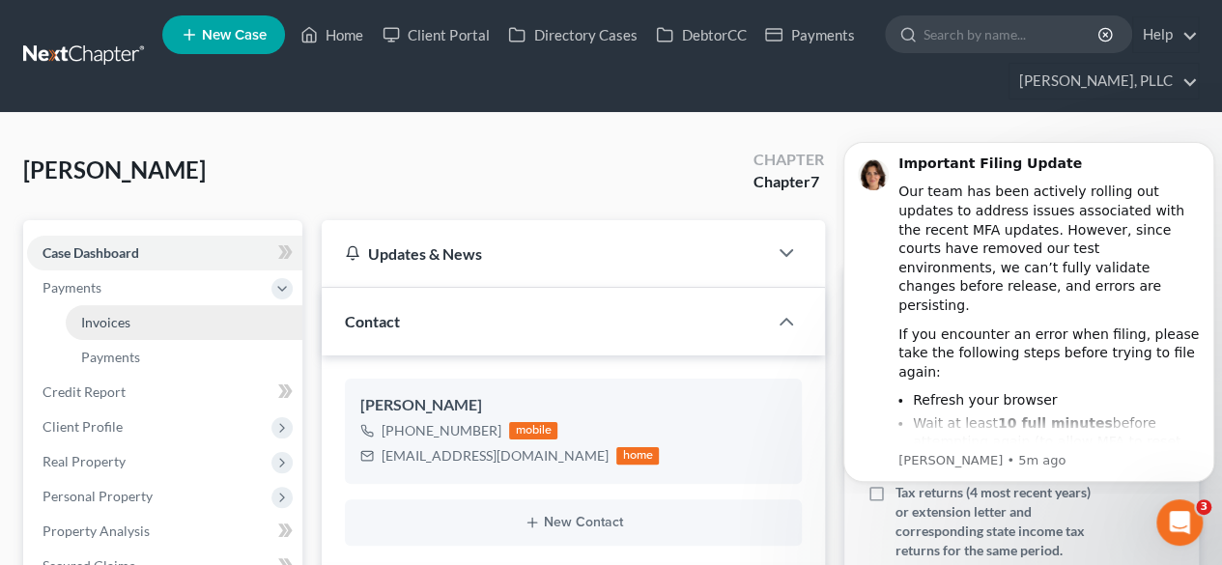
click at [114, 326] on span "Invoices" at bounding box center [105, 322] width 49 height 16
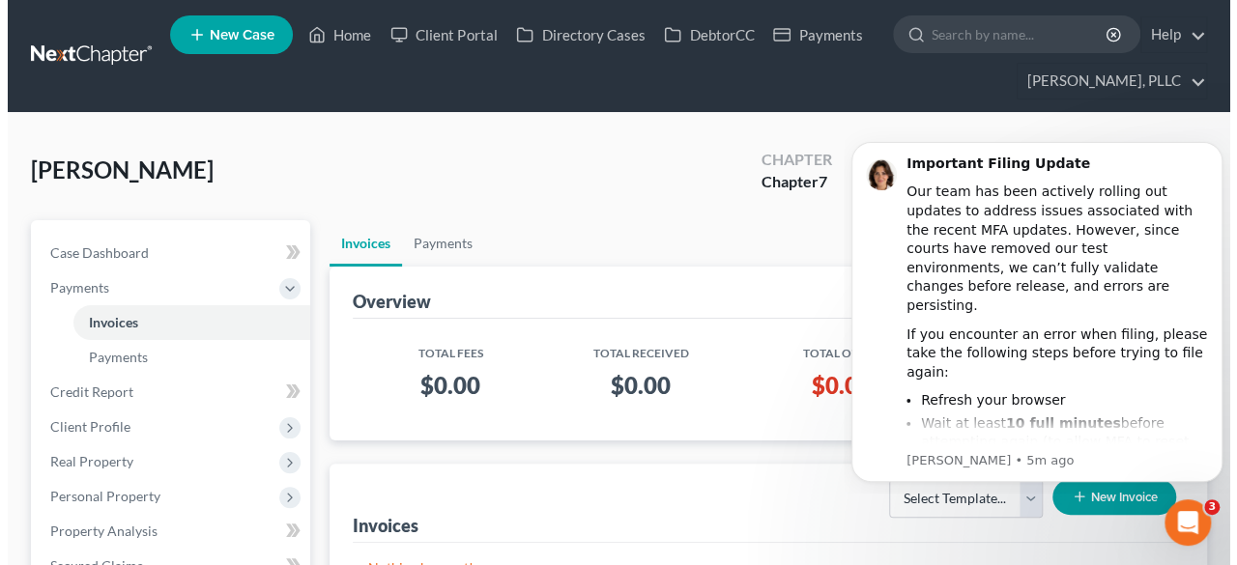
scroll to position [281, 0]
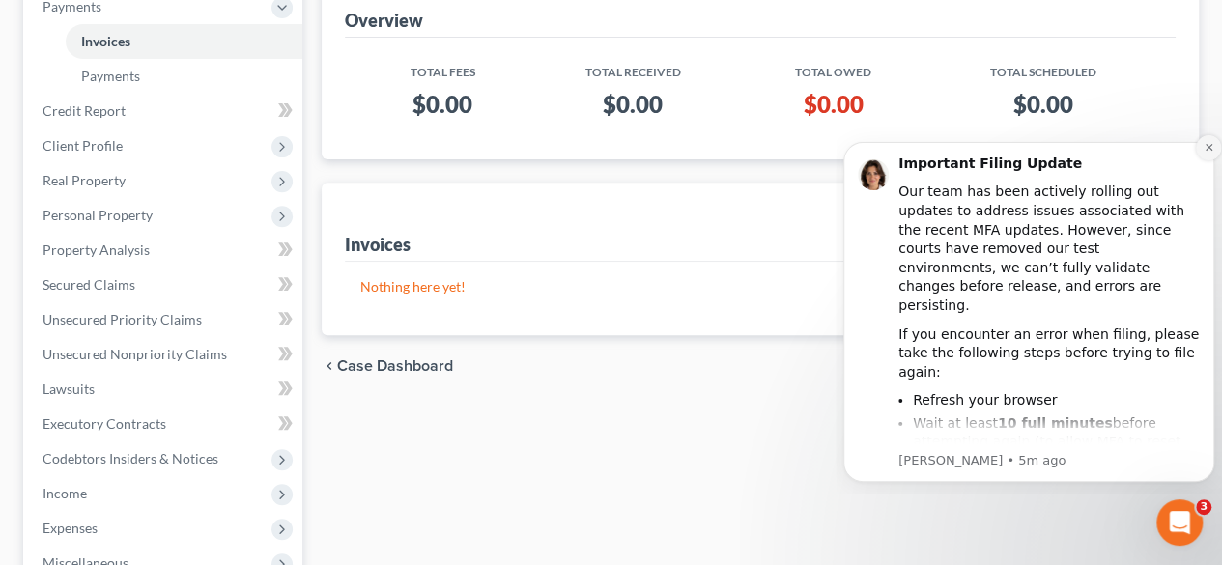
click at [1205, 151] on icon "Dismiss notification" at bounding box center [1209, 147] width 11 height 11
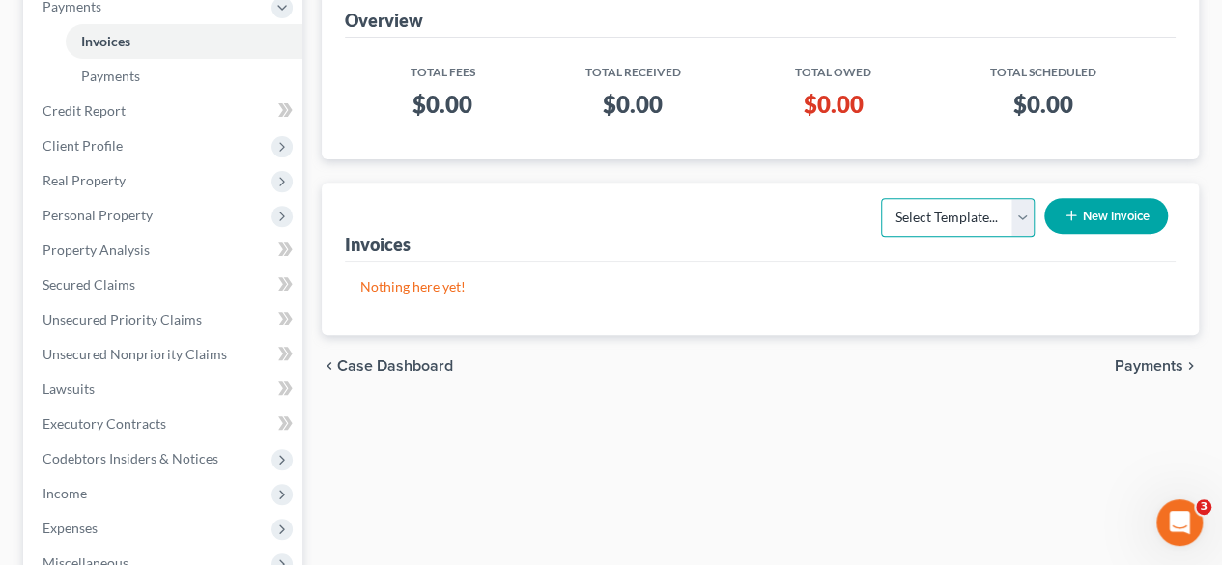
click at [1019, 222] on select "Select Template... Invoice" at bounding box center [958, 217] width 154 height 39
click at [881, 198] on select "Select Template... Invoice" at bounding box center [958, 217] width 154 height 39
click at [1103, 208] on button "New Invoice" at bounding box center [1106, 216] width 124 height 36
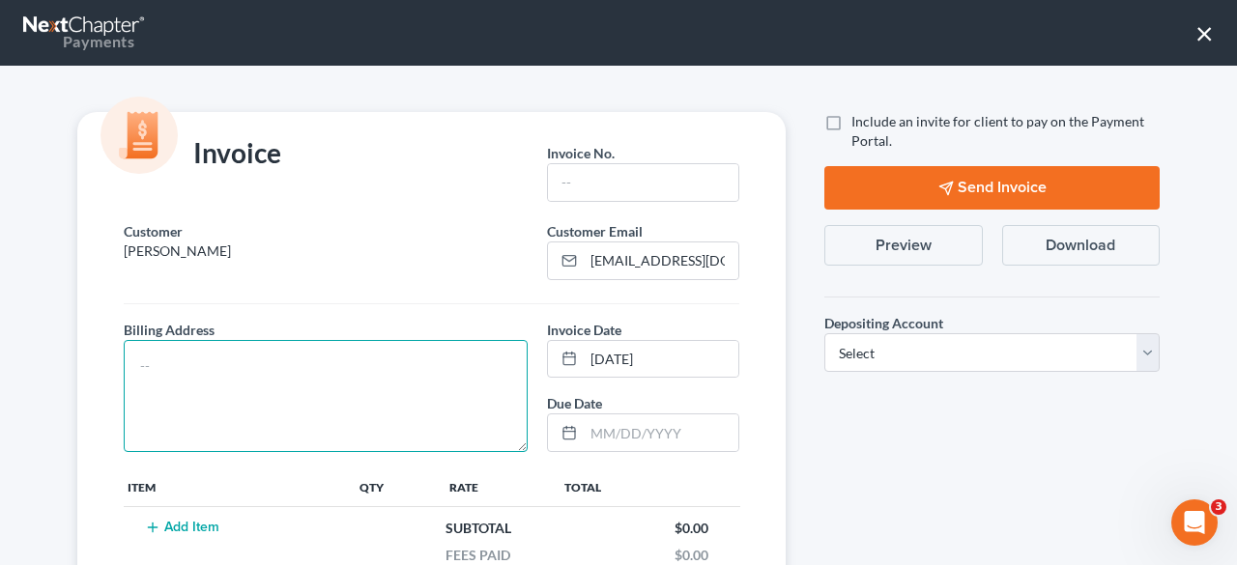
click at [210, 371] on textarea at bounding box center [326, 396] width 404 height 112
type textarea "TBD"
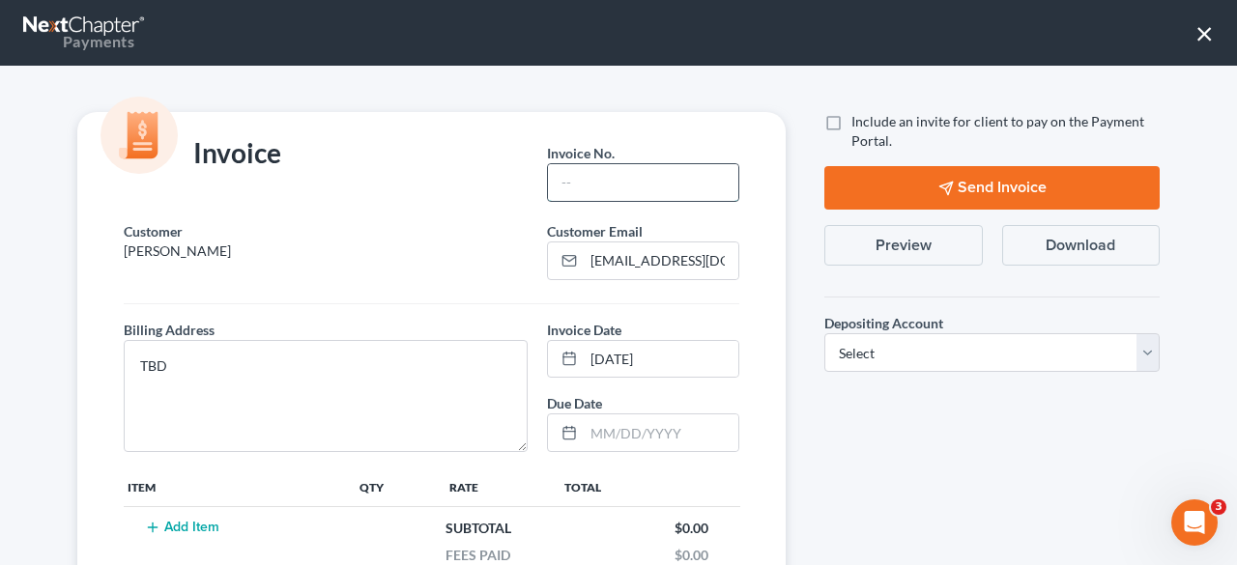
click at [567, 185] on input "text" at bounding box center [643, 182] width 190 height 37
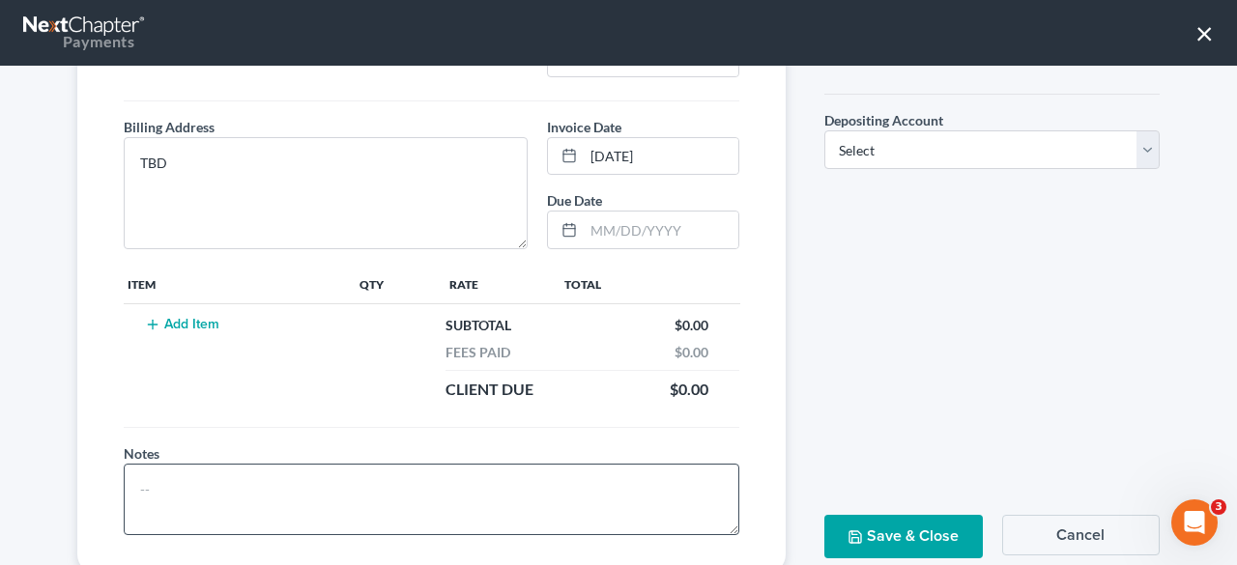
scroll to position [157, 0]
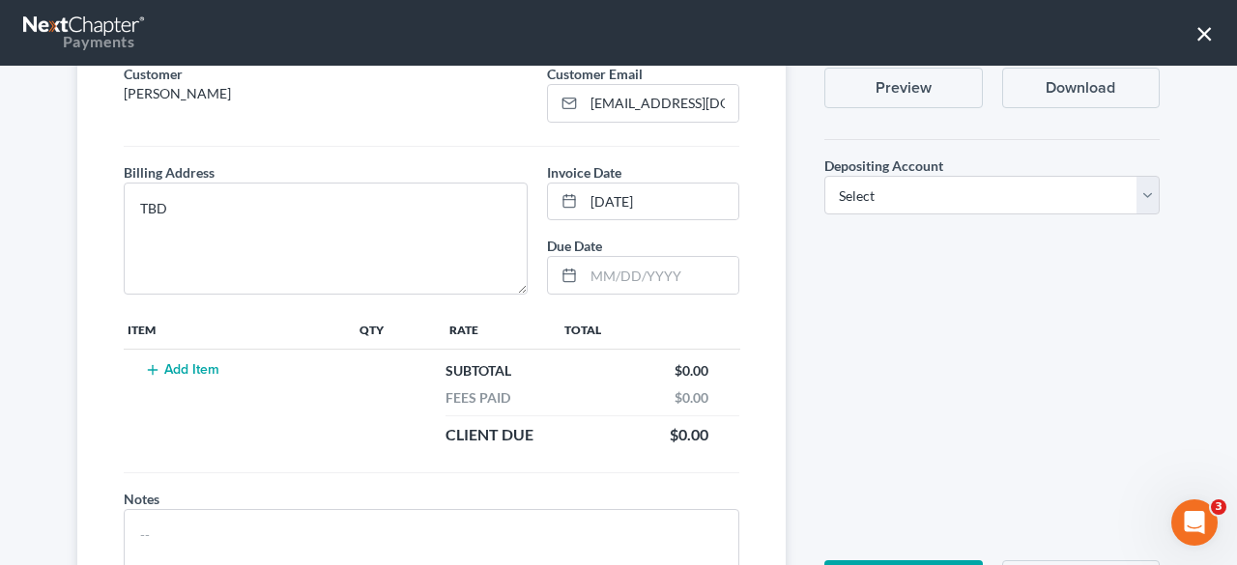
type input "S0001"
click at [190, 362] on button "Add Item" at bounding box center [181, 369] width 85 height 15
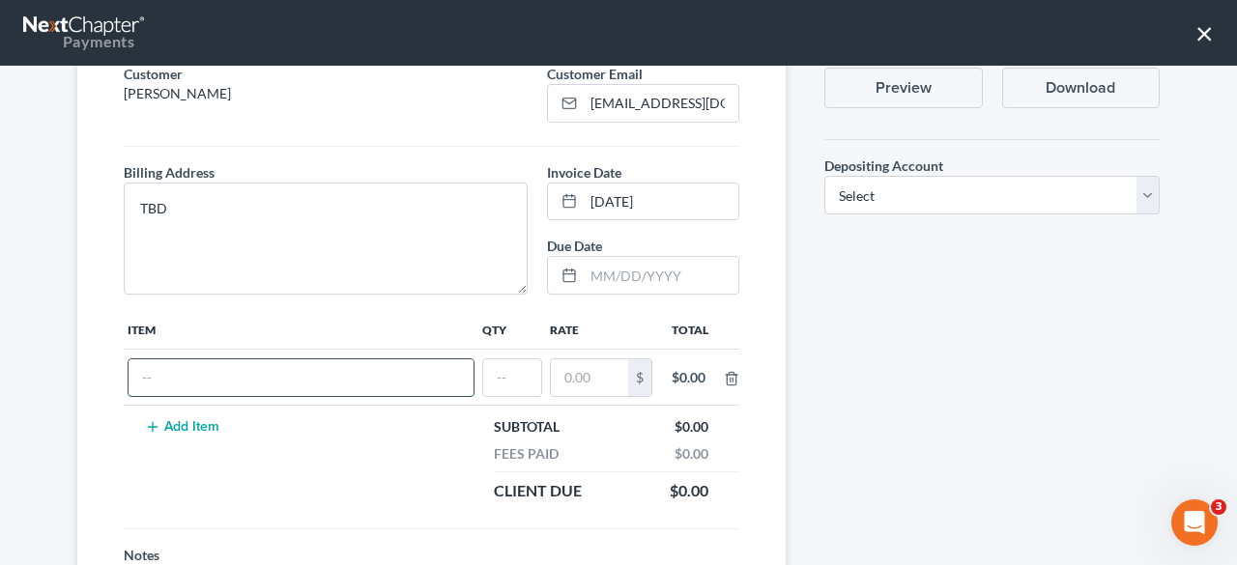
click at [182, 376] on input "text" at bounding box center [301, 377] width 345 height 37
type input "TRI-MERGE CREDIT REPORT"
click at [493, 376] on input "text" at bounding box center [512, 377] width 58 height 37
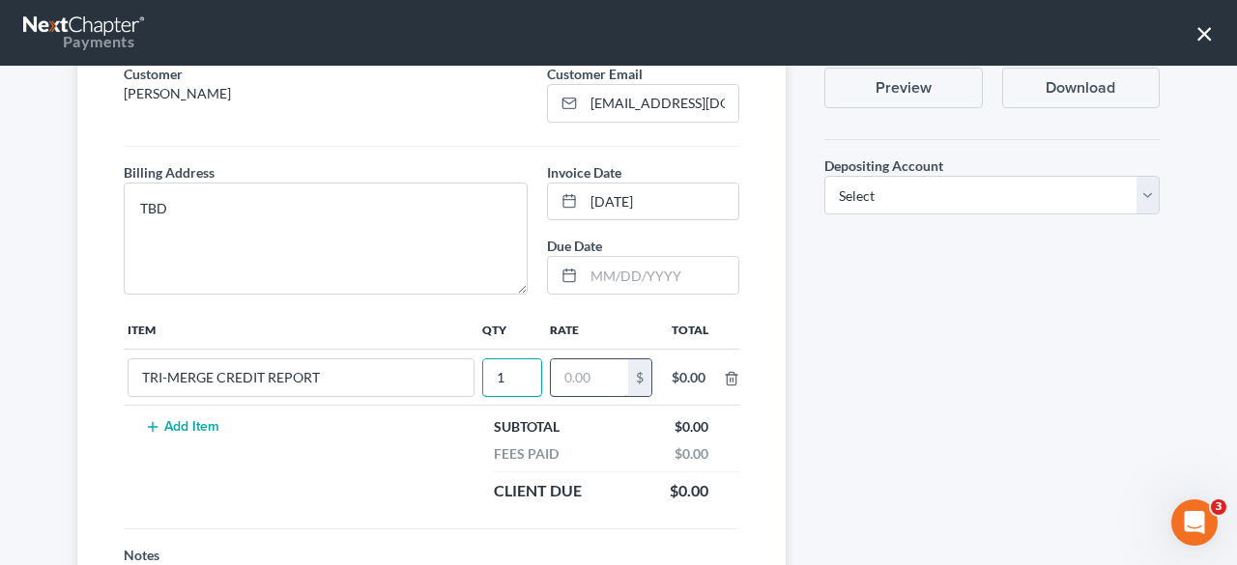
type input "1"
click at [568, 376] on input "text" at bounding box center [589, 377] width 77 height 37
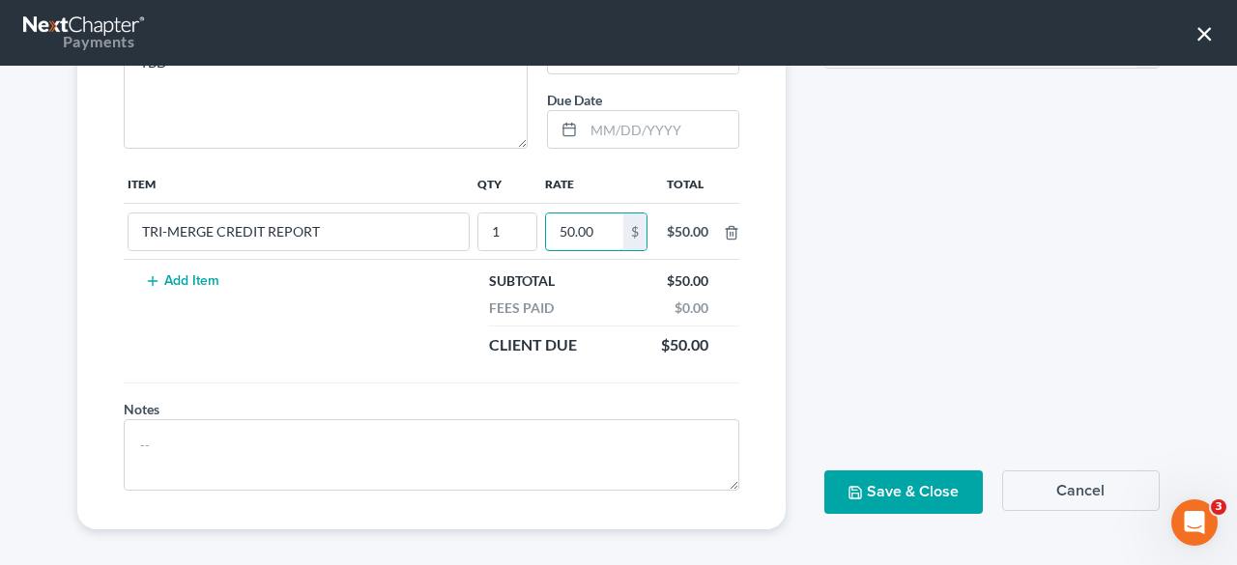
scroll to position [308, 0]
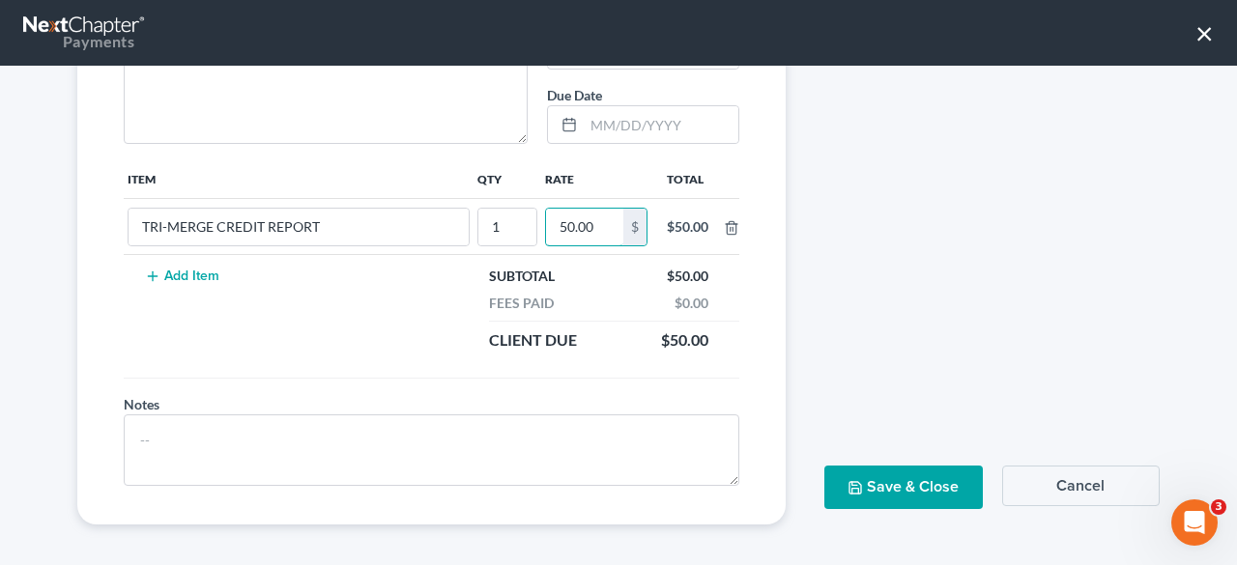
type input "50.00"
click at [882, 477] on button "Save & Close" at bounding box center [902, 487] width 157 height 43
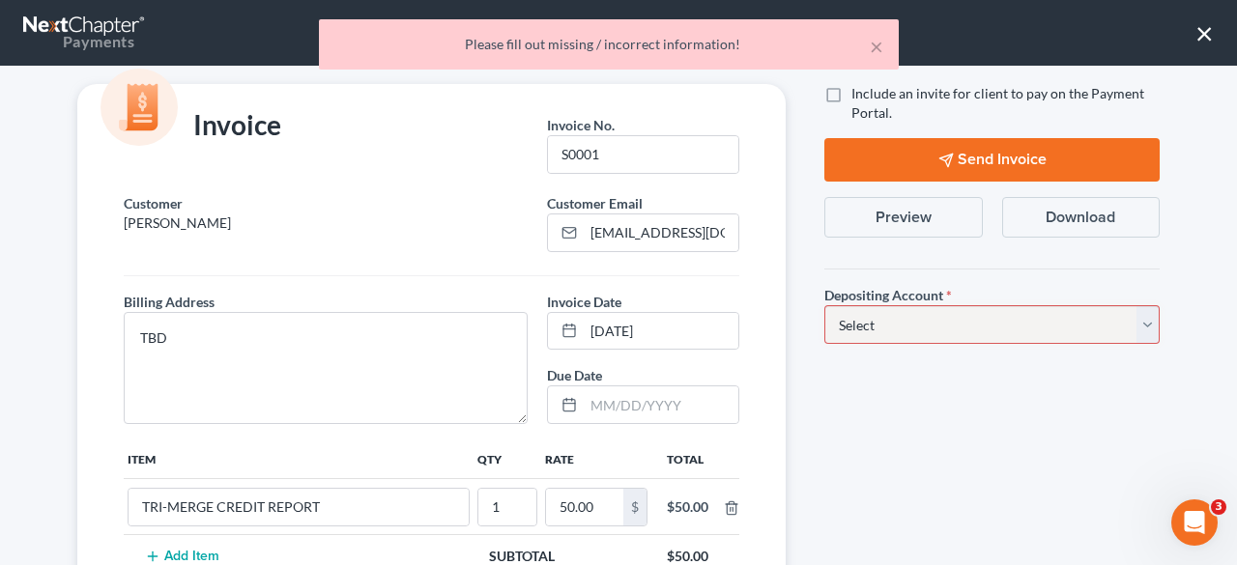
scroll to position [0, 0]
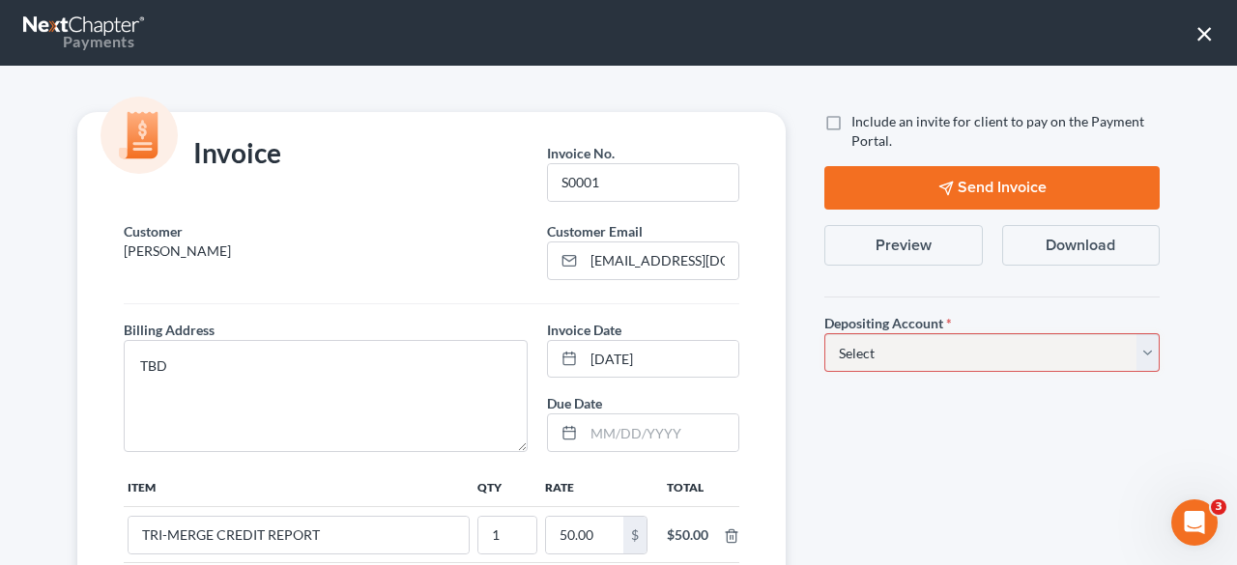
click at [851, 121] on label "Include an invite for client to pay on the Payment Portal." at bounding box center [1005, 131] width 308 height 39
click at [859, 121] on input "Include an invite for client to pay on the Payment Portal." at bounding box center [865, 118] width 13 height 13
checkbox input "true"
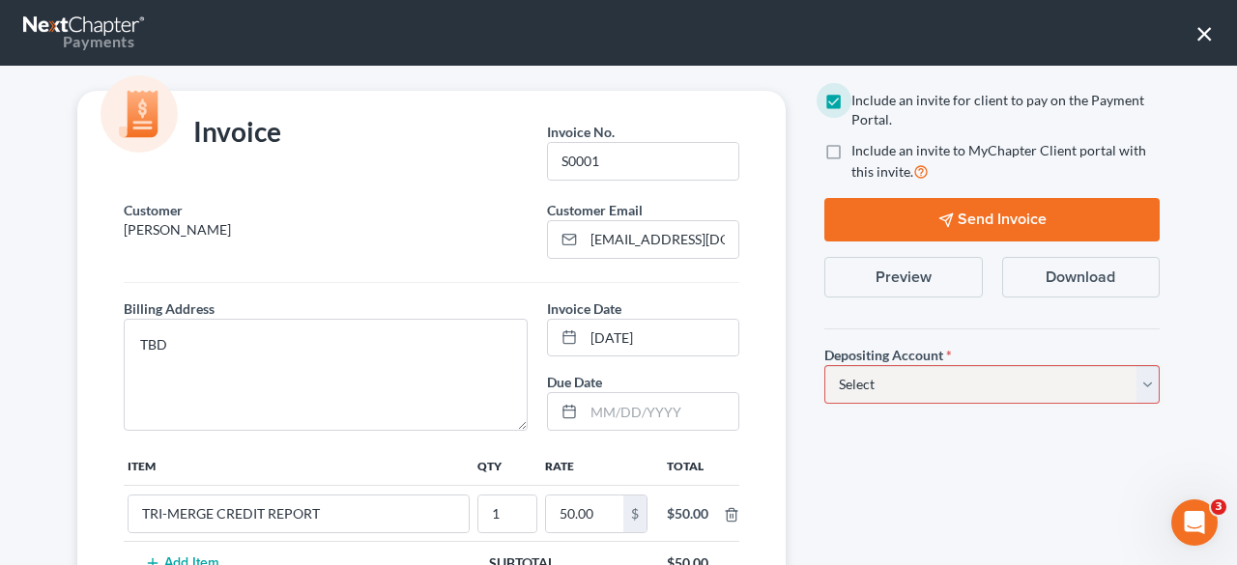
scroll to position [15, 0]
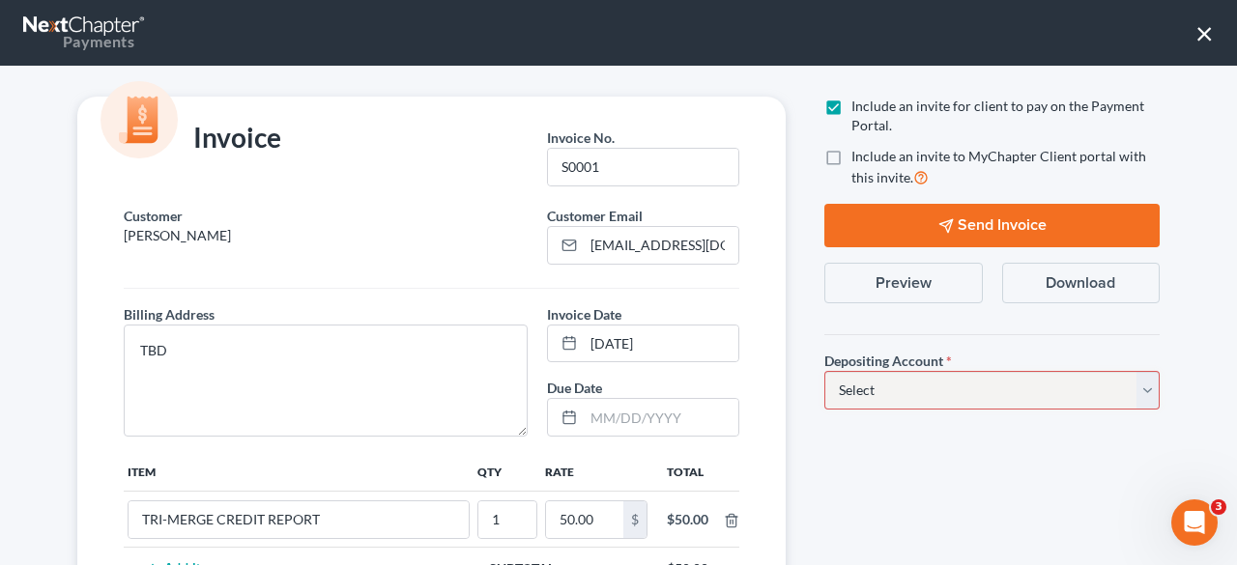
click at [915, 387] on select "Select Operation Trust" at bounding box center [991, 390] width 335 height 39
select select "1"
click at [824, 371] on select "Select Operation Trust" at bounding box center [991, 390] width 335 height 39
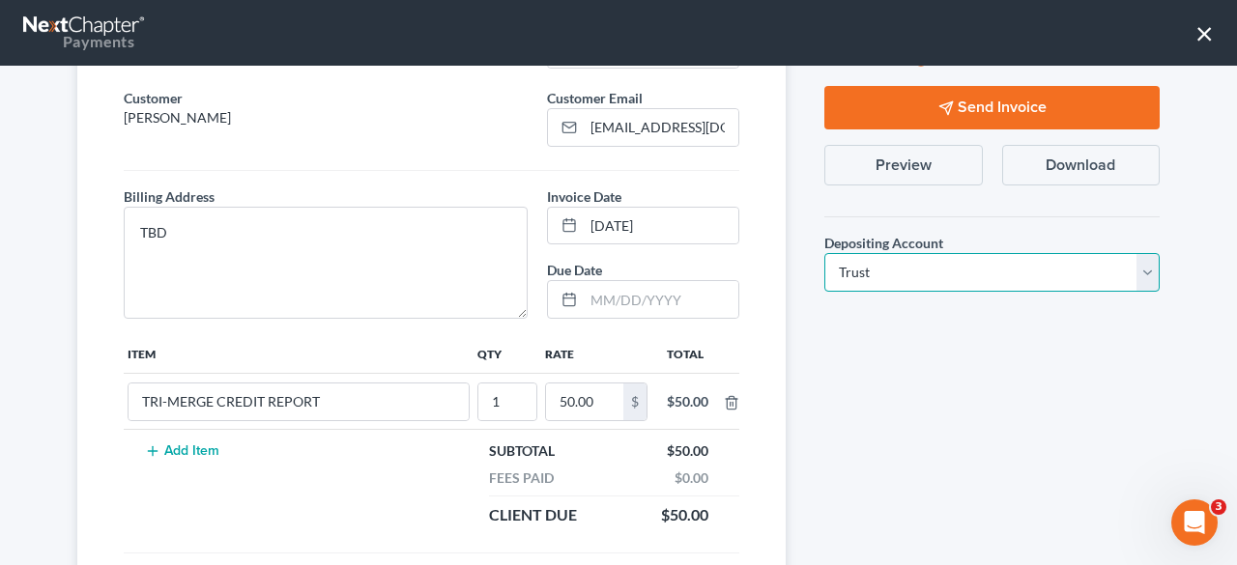
scroll to position [0, 0]
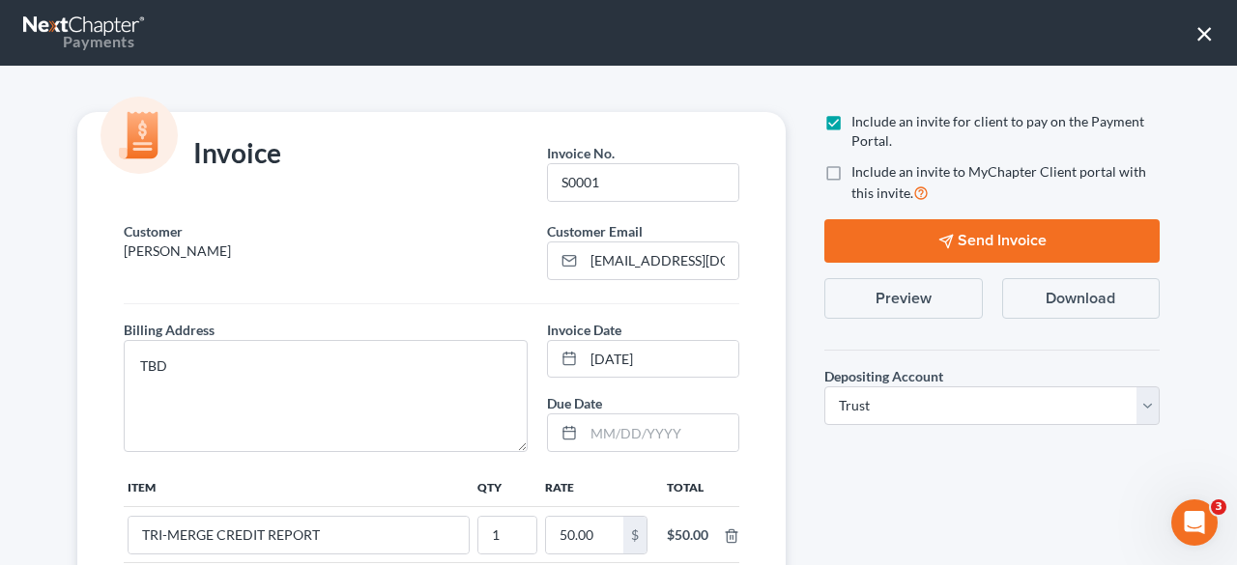
click at [979, 233] on button "Send Invoice" at bounding box center [991, 240] width 335 height 43
